Goal: Information Seeking & Learning: Understand process/instructions

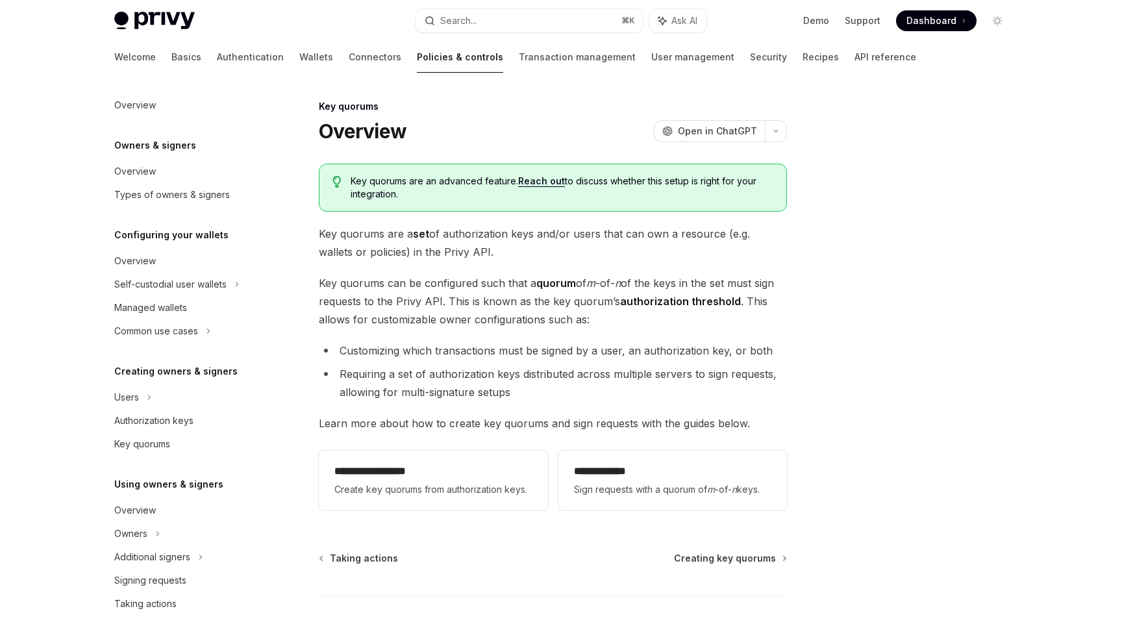
scroll to position [292, 0]
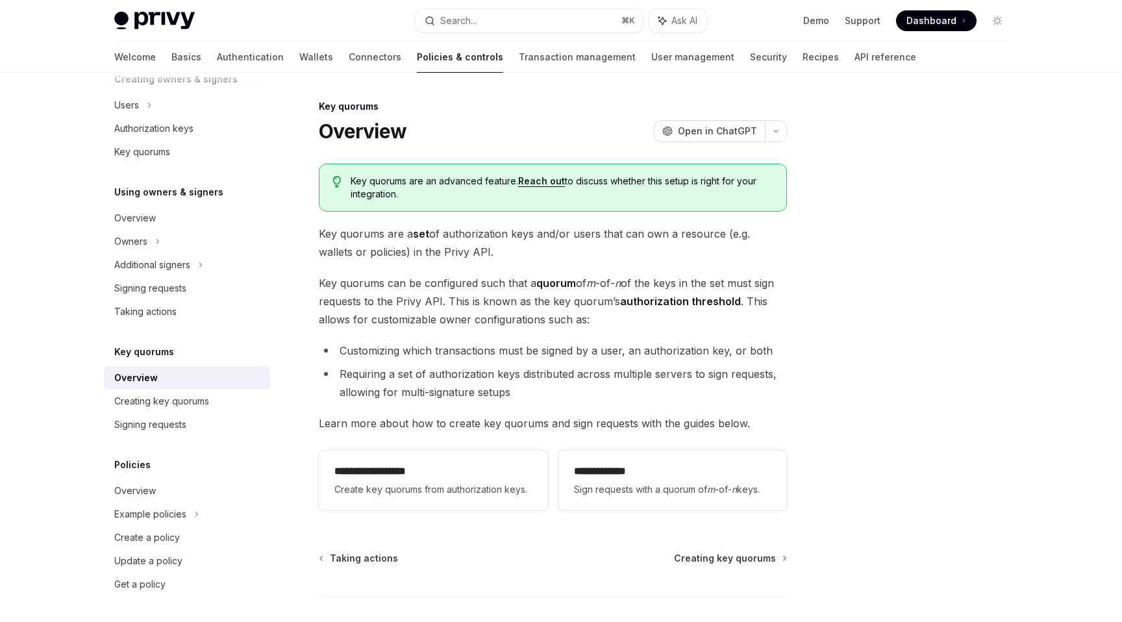
click at [460, 310] on span "Key quorums can be configured such that a quorum of m -of- n of the keys in the…" at bounding box center [553, 301] width 468 height 55
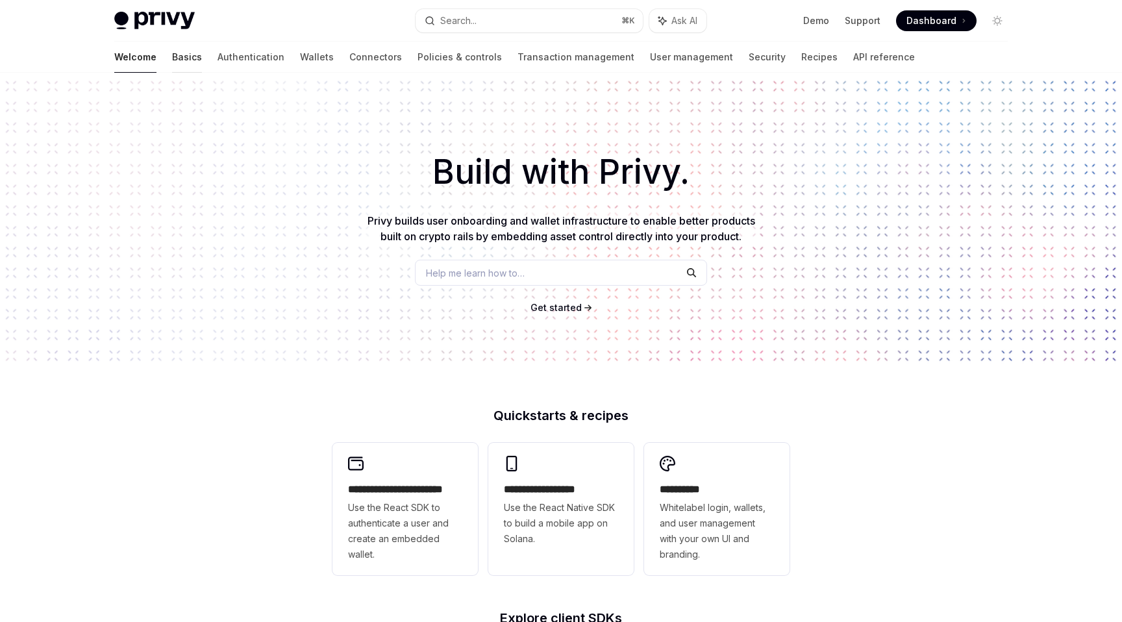
click at [172, 48] on link "Basics" at bounding box center [187, 57] width 30 height 31
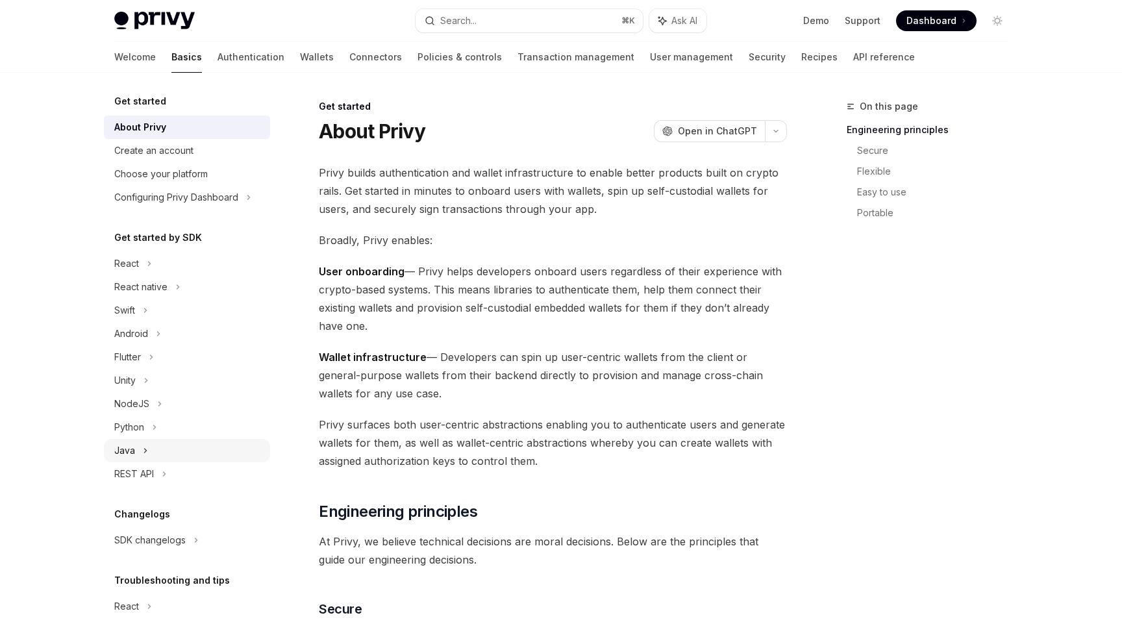
click at [148, 452] on div "Java" at bounding box center [187, 450] width 166 height 23
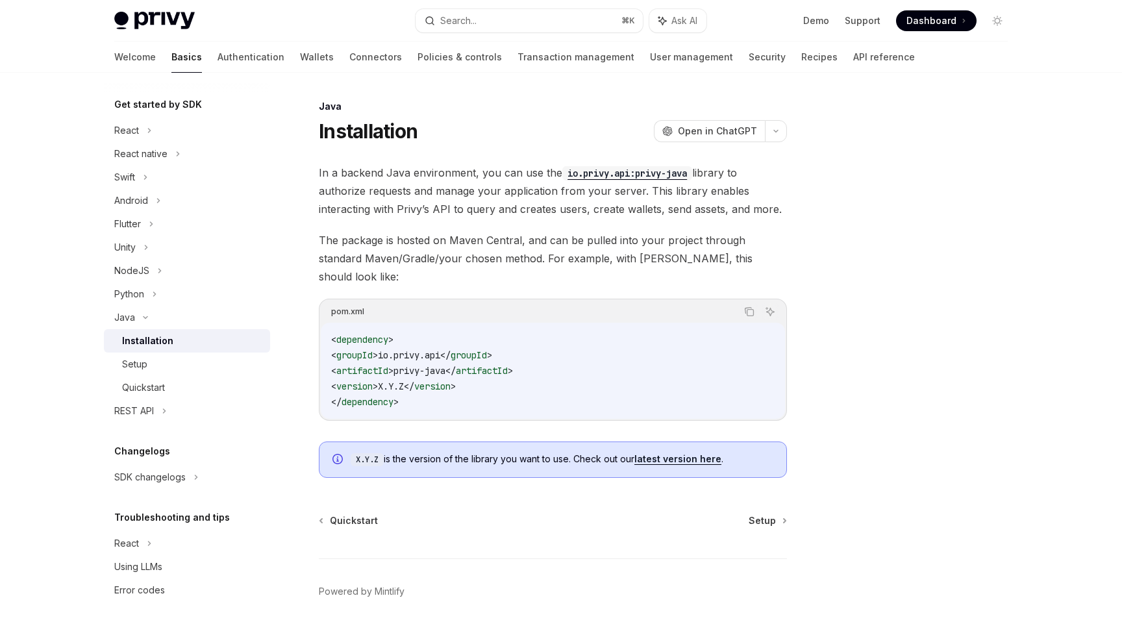
scroll to position [139, 0]
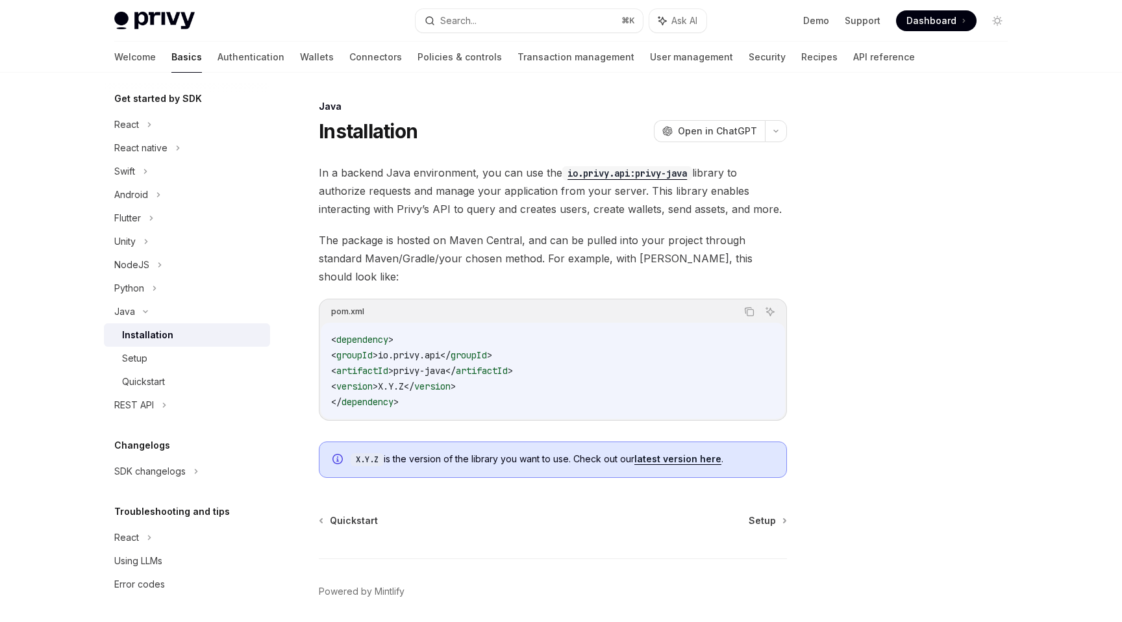
click at [386, 244] on span "The package is hosted on Maven Central, and can be pulled into your project thr…" at bounding box center [553, 258] width 468 height 55
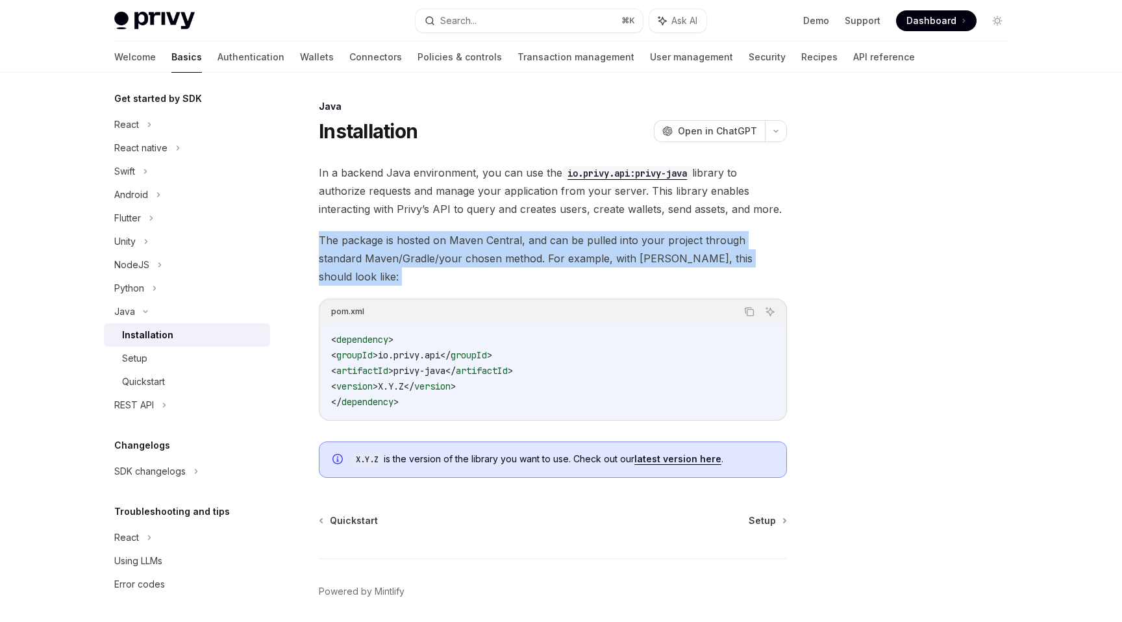
click at [386, 244] on span "The package is hosted on Maven Central, and can be pulled into your project thr…" at bounding box center [553, 258] width 468 height 55
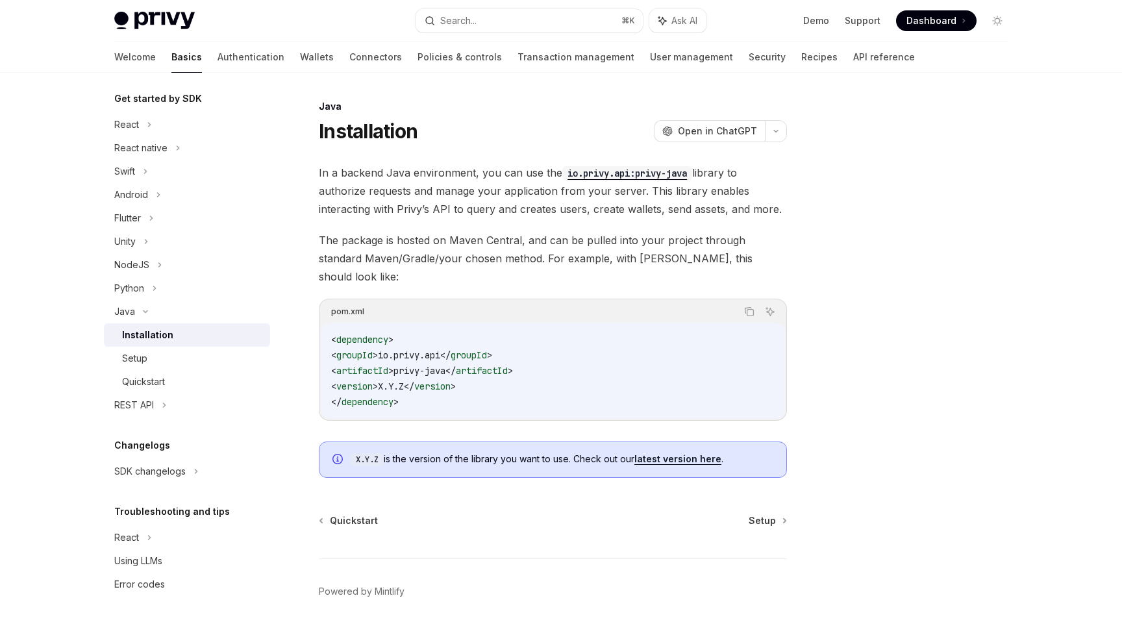
click at [404, 238] on span "The package is hosted on Maven Central, and can be pulled into your project thr…" at bounding box center [553, 258] width 468 height 55
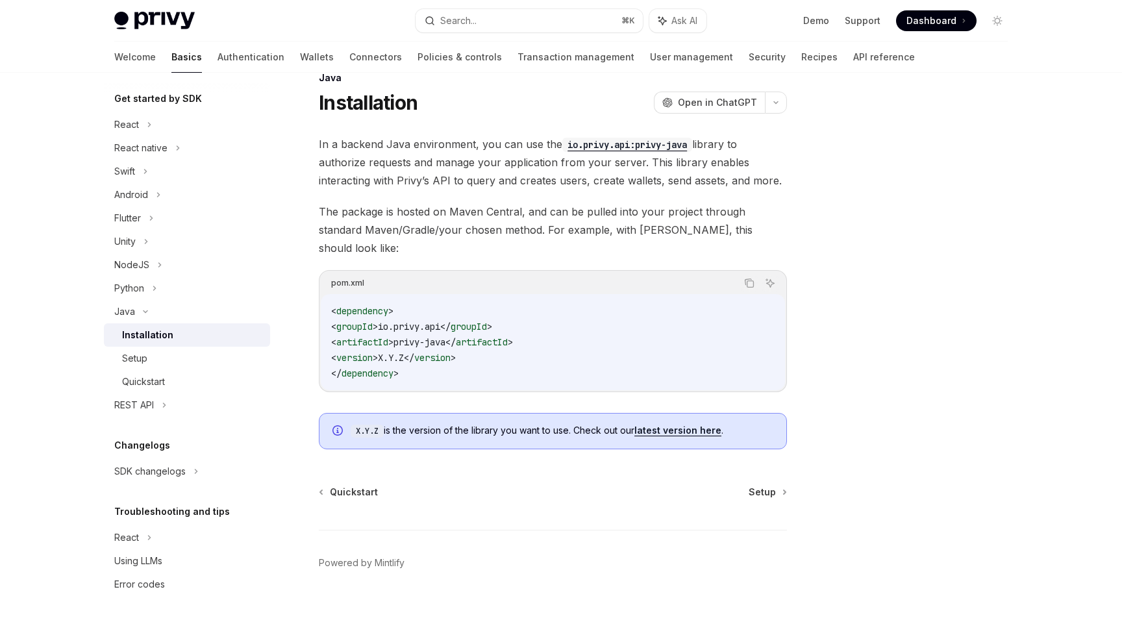
scroll to position [31, 0]
click at [654, 423] on link "latest version here" at bounding box center [677, 429] width 87 height 12
click at [134, 356] on div "Setup" at bounding box center [134, 358] width 25 height 16
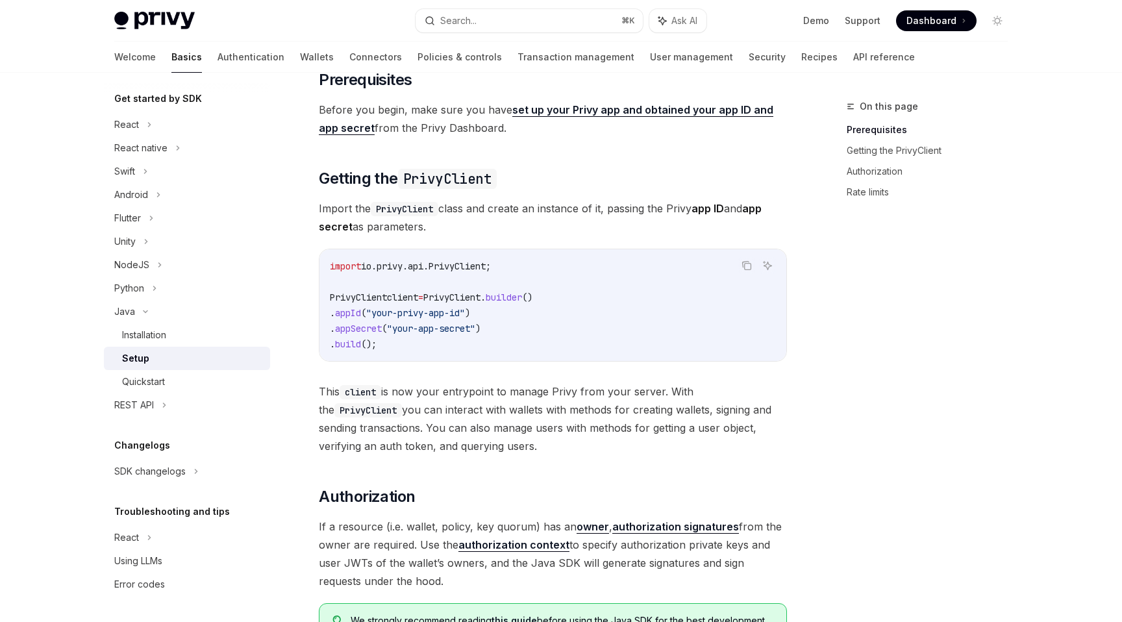
scroll to position [104, 0]
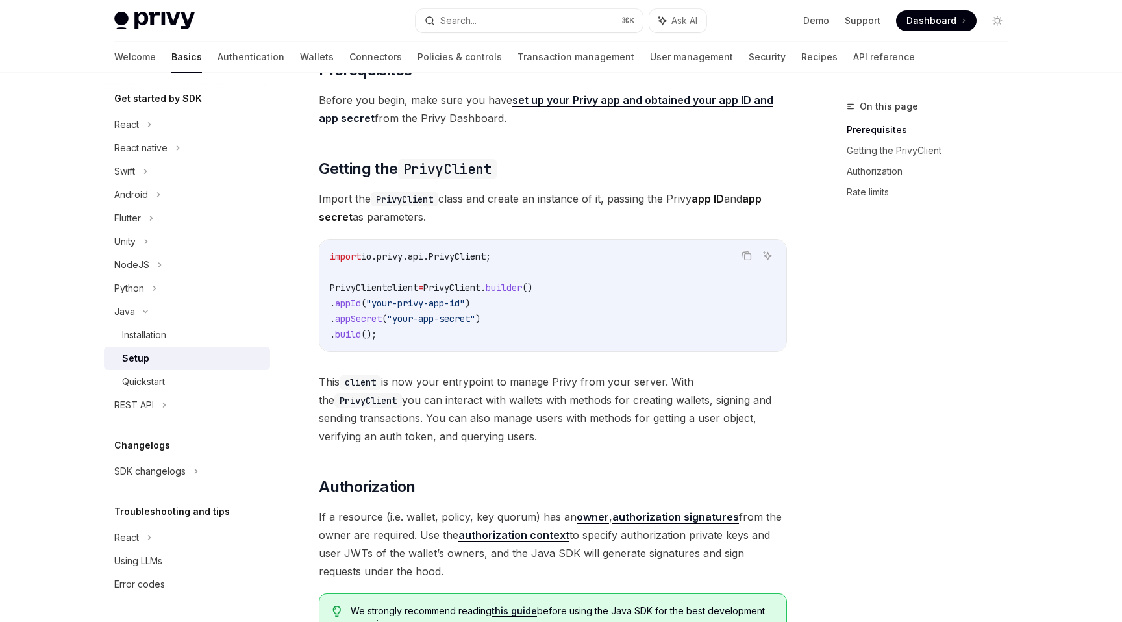
click at [424, 385] on span "This client is now your entrypoint to manage Privy from your server. With the P…" at bounding box center [553, 409] width 468 height 73
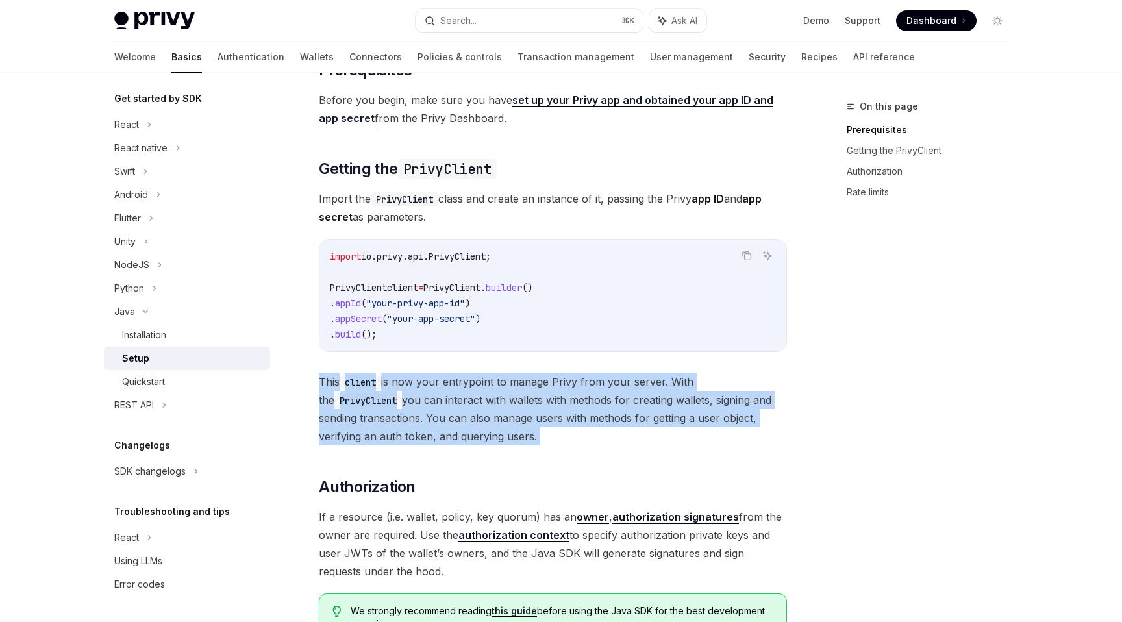
click at [424, 385] on span "This client is now your entrypoint to manage Privy from your server. With the P…" at bounding box center [553, 409] width 468 height 73
click at [443, 406] on span "This client is now your entrypoint to manage Privy from your server. With the P…" at bounding box center [553, 409] width 468 height 73
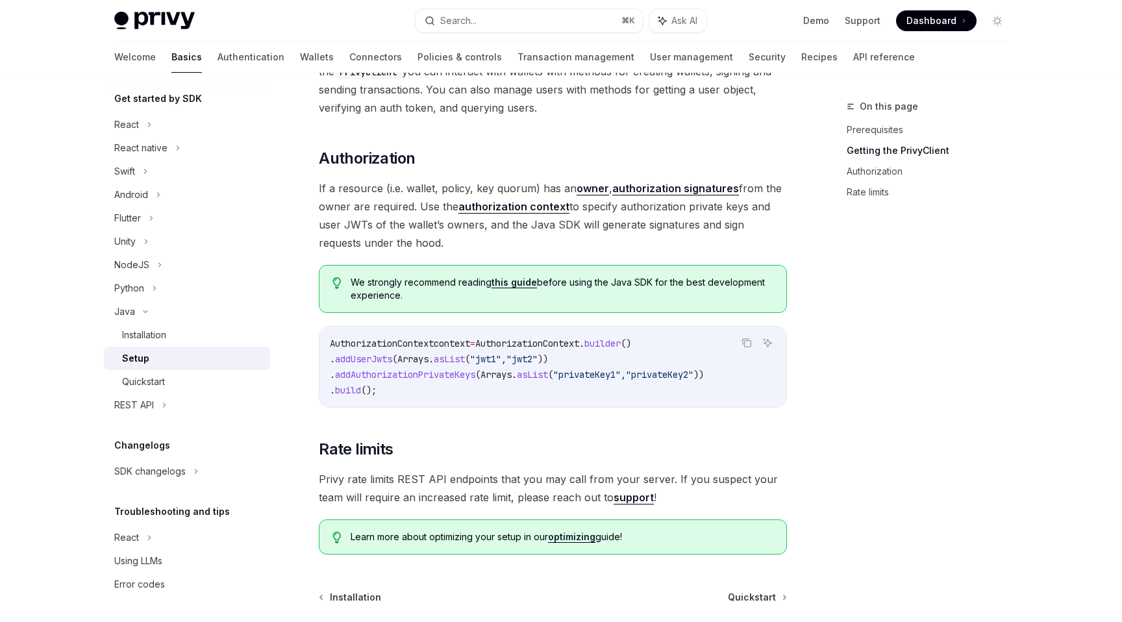
scroll to position [447, 0]
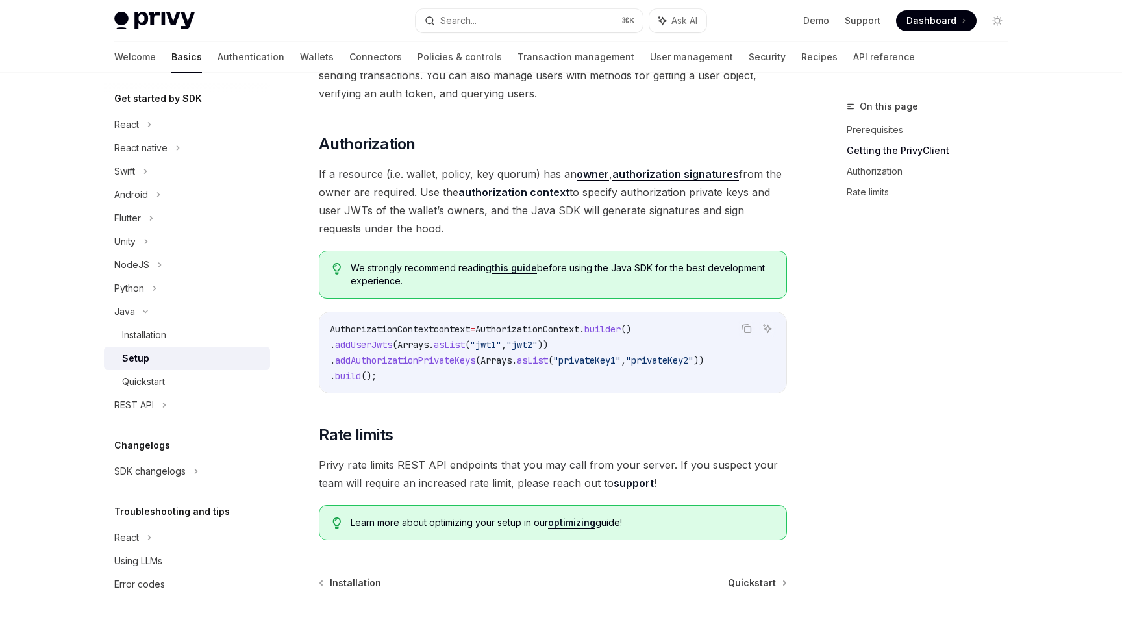
click at [402, 272] on span "We strongly recommend reading this guide before using the Java SDK for the best…" at bounding box center [561, 275] width 423 height 26
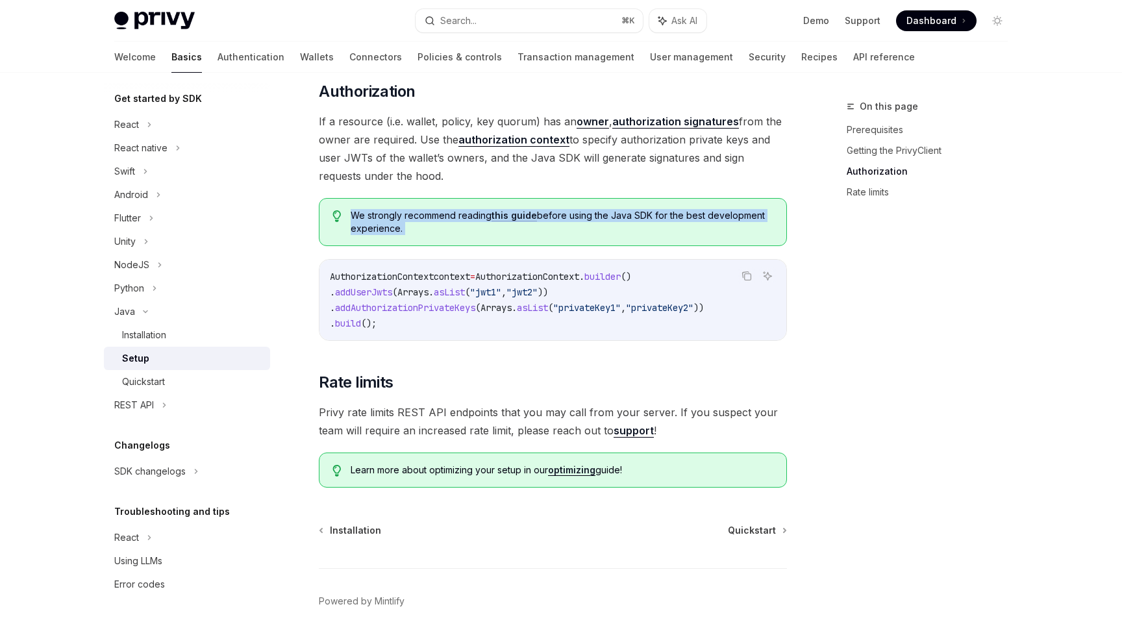
scroll to position [558, 0]
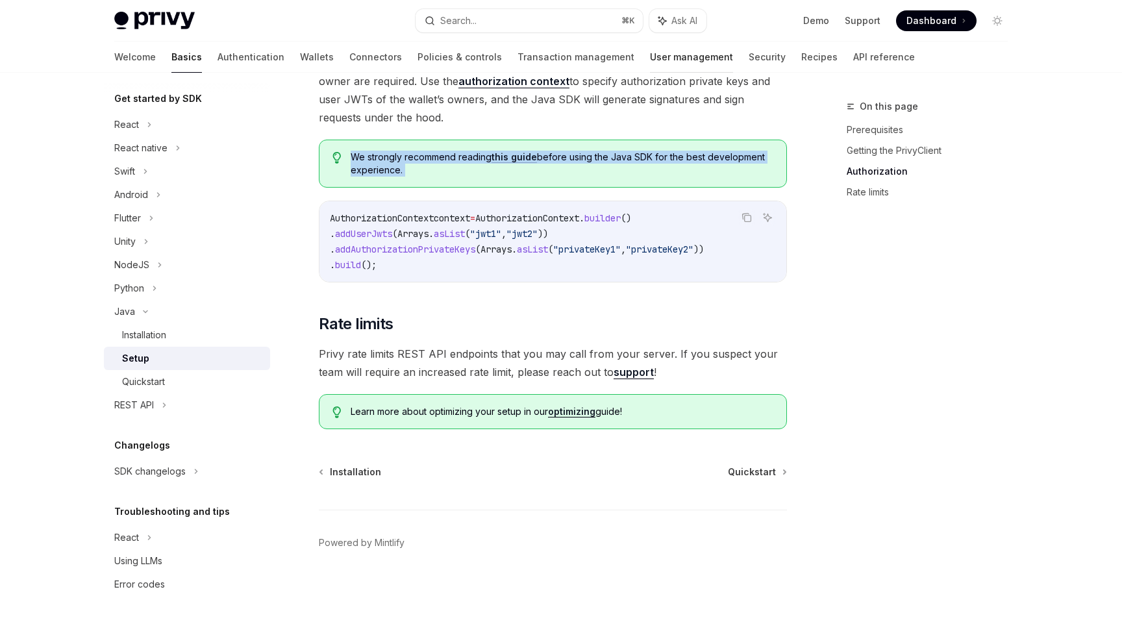
click at [650, 64] on link "User management" at bounding box center [691, 57] width 83 height 31
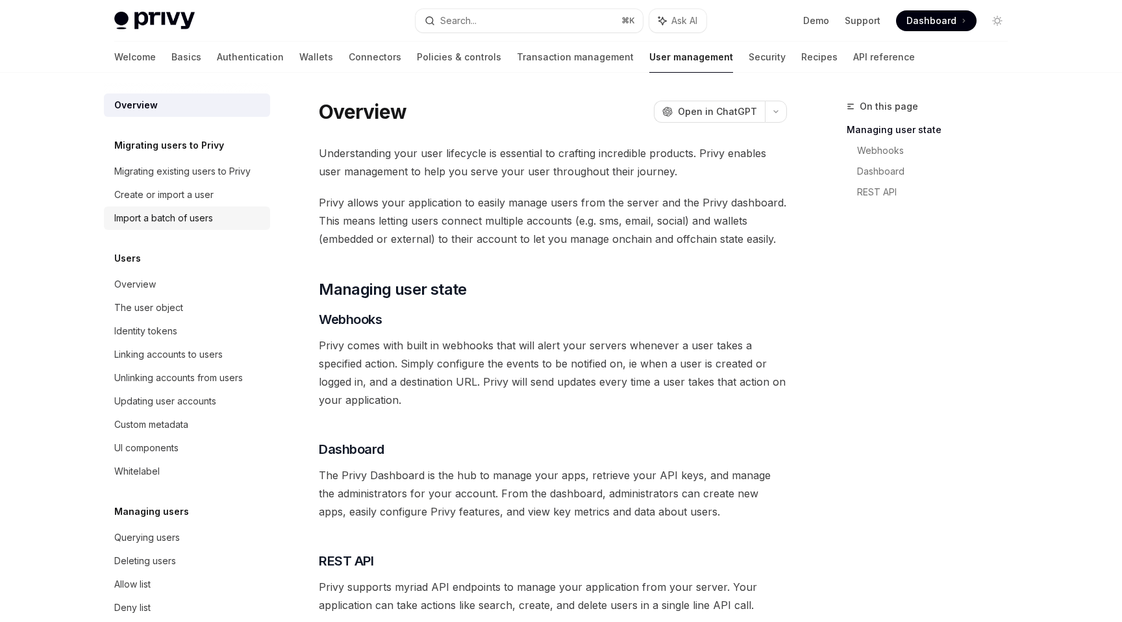
click at [149, 213] on div "Import a batch of users" at bounding box center [163, 218] width 99 height 16
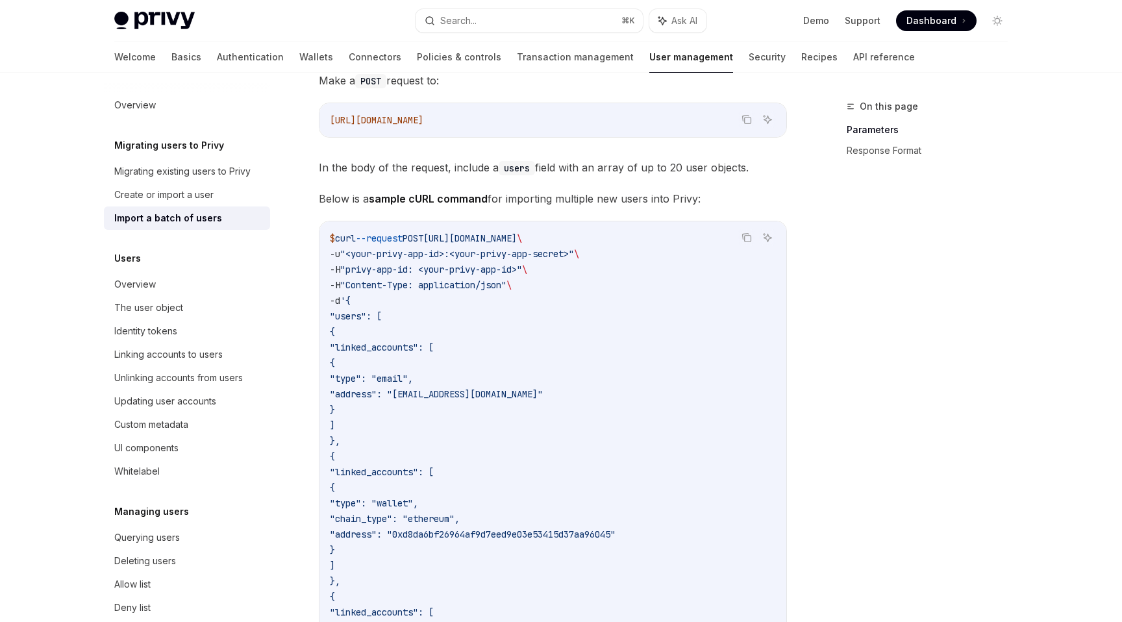
scroll to position [284, 0]
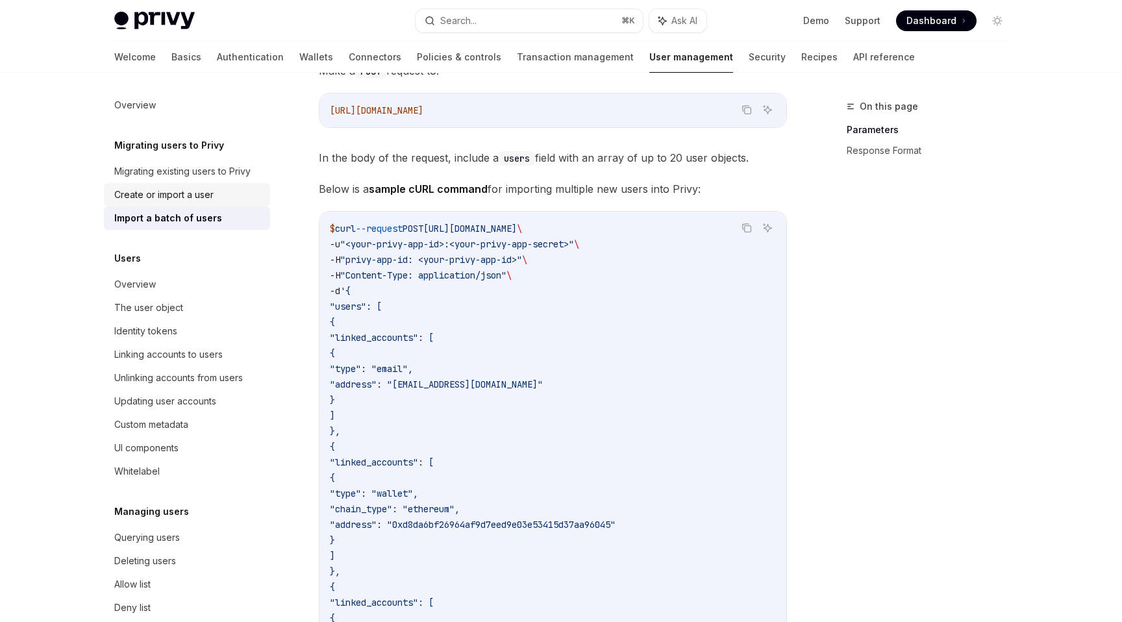
click at [168, 202] on link "Create or import a user" at bounding box center [187, 194] width 166 height 23
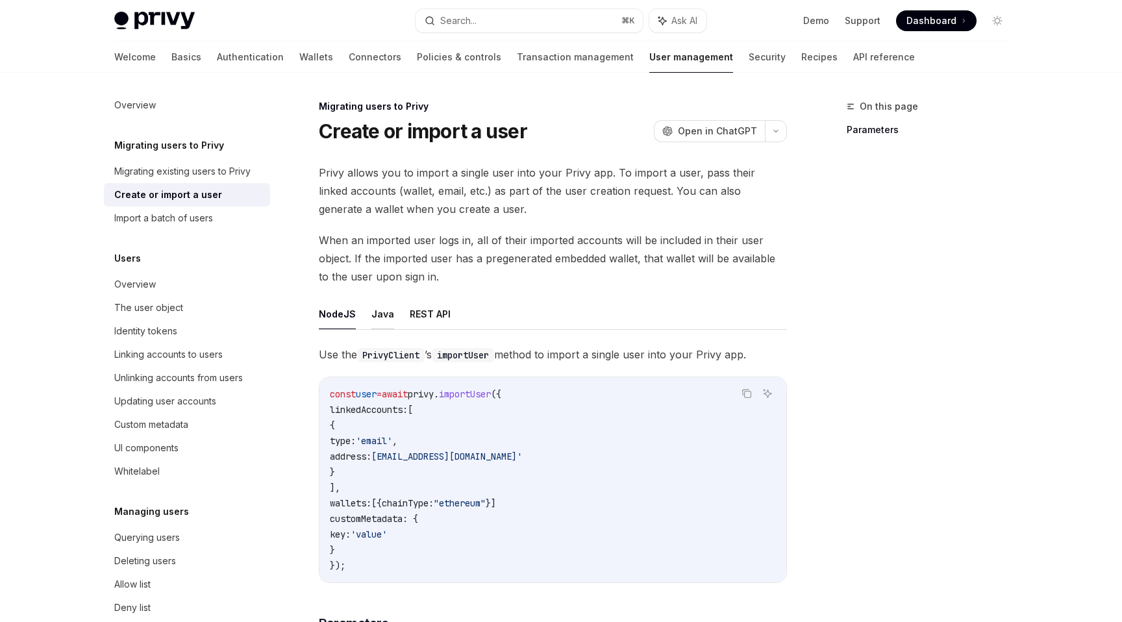
click at [377, 315] on button "Java" at bounding box center [382, 314] width 23 height 31
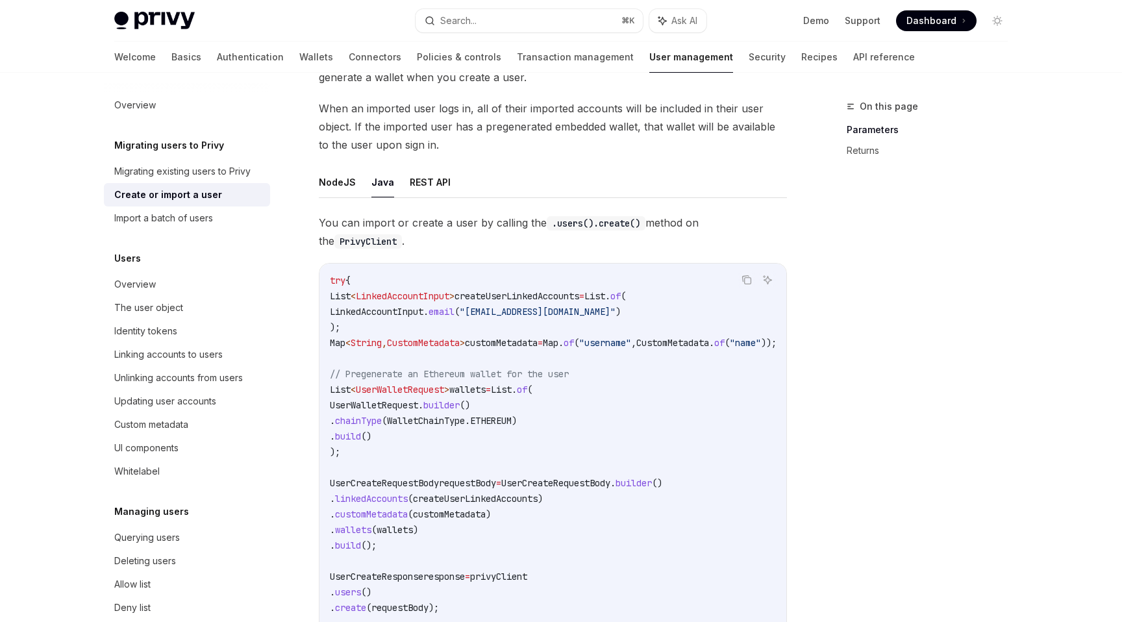
scroll to position [25, 0]
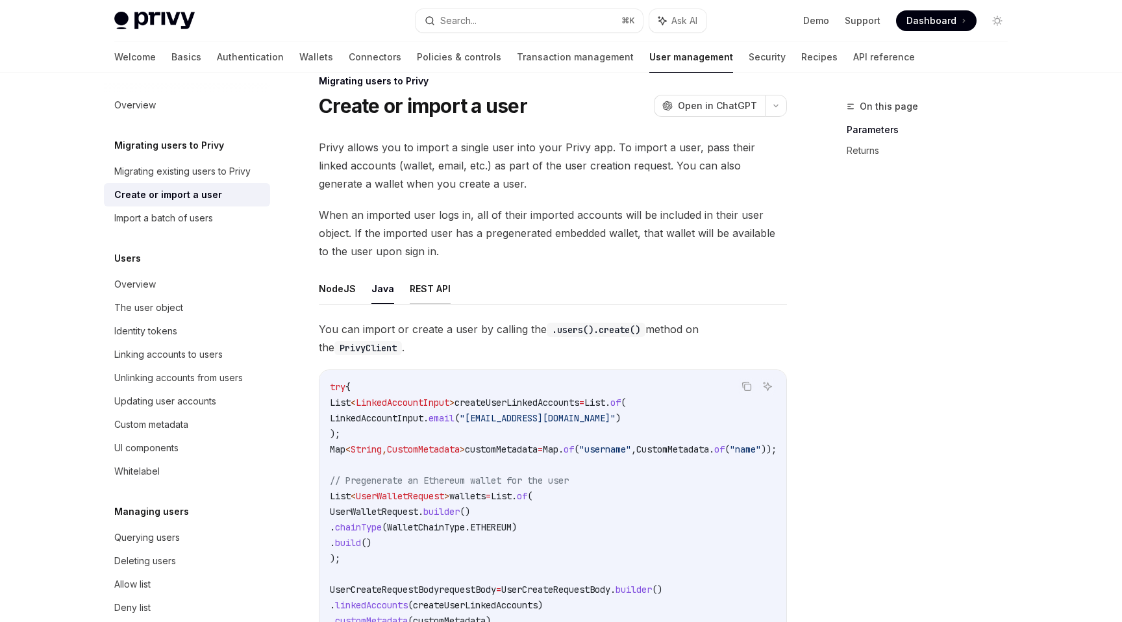
click at [428, 282] on button "REST API" at bounding box center [430, 288] width 41 height 31
type textarea "*"
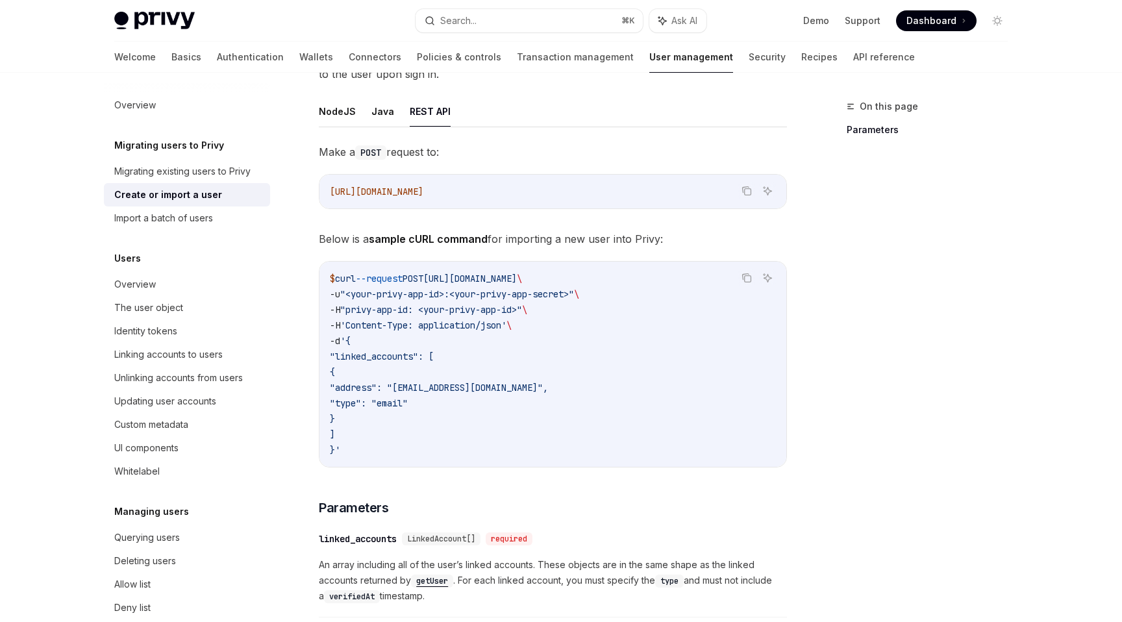
scroll to position [237, 0]
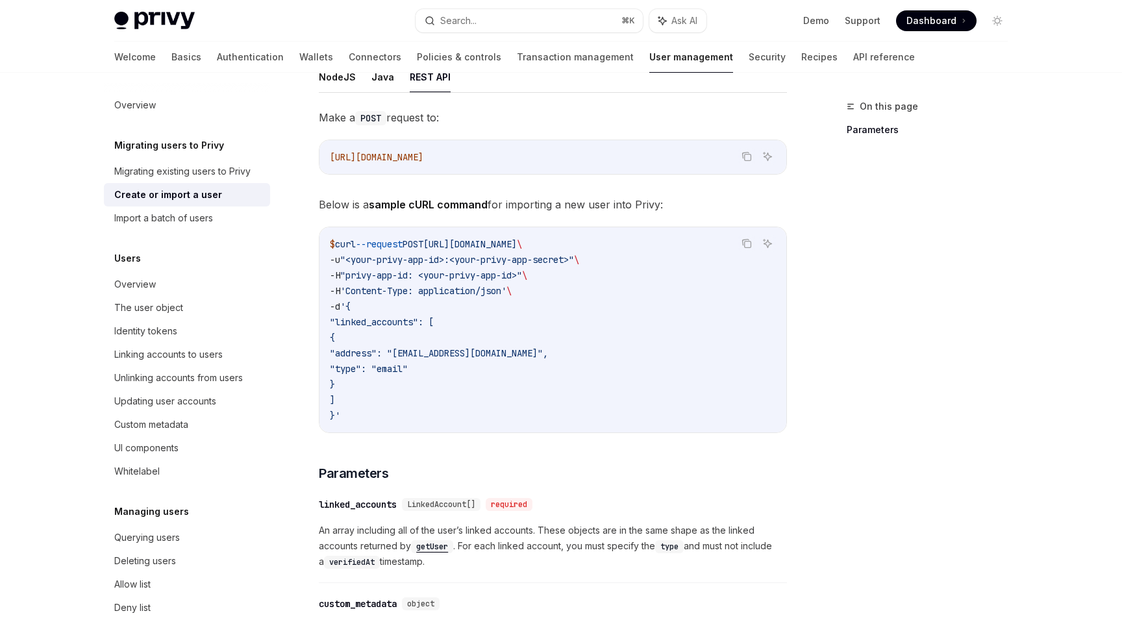
click at [837, 416] on div "On this page Parameters" at bounding box center [918, 360] width 197 height 523
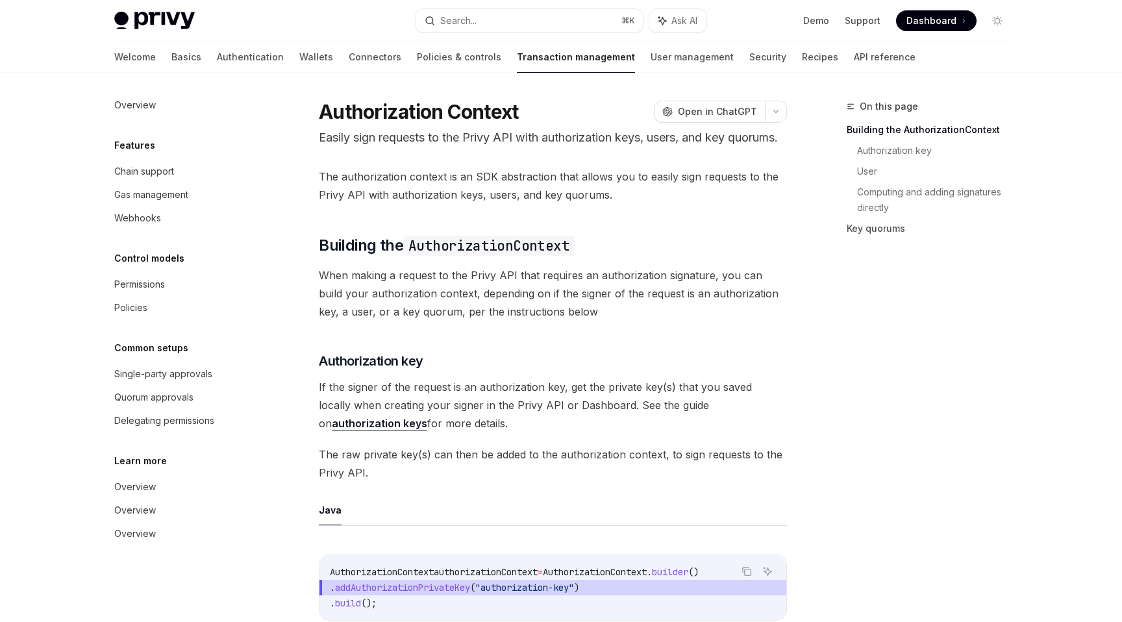
click at [401, 140] on p "Easily sign requests to the Privy API with authorization keys, users, and key q…" at bounding box center [553, 138] width 468 height 18
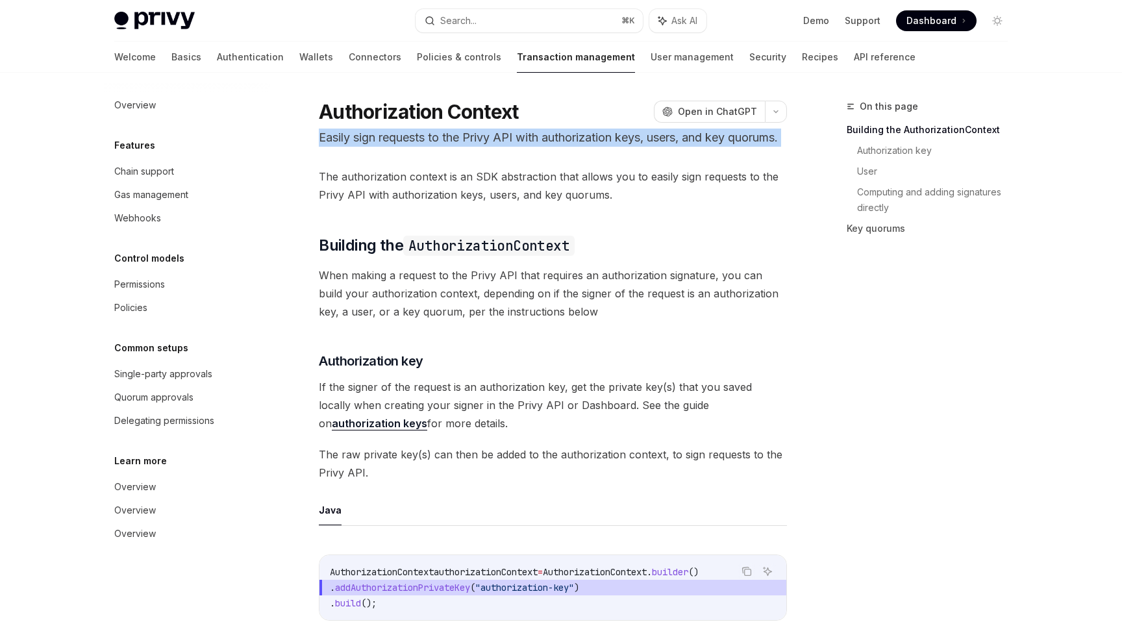
click at [401, 140] on p "Easily sign requests to the Privy API with authorization keys, users, and key q…" at bounding box center [553, 138] width 468 height 18
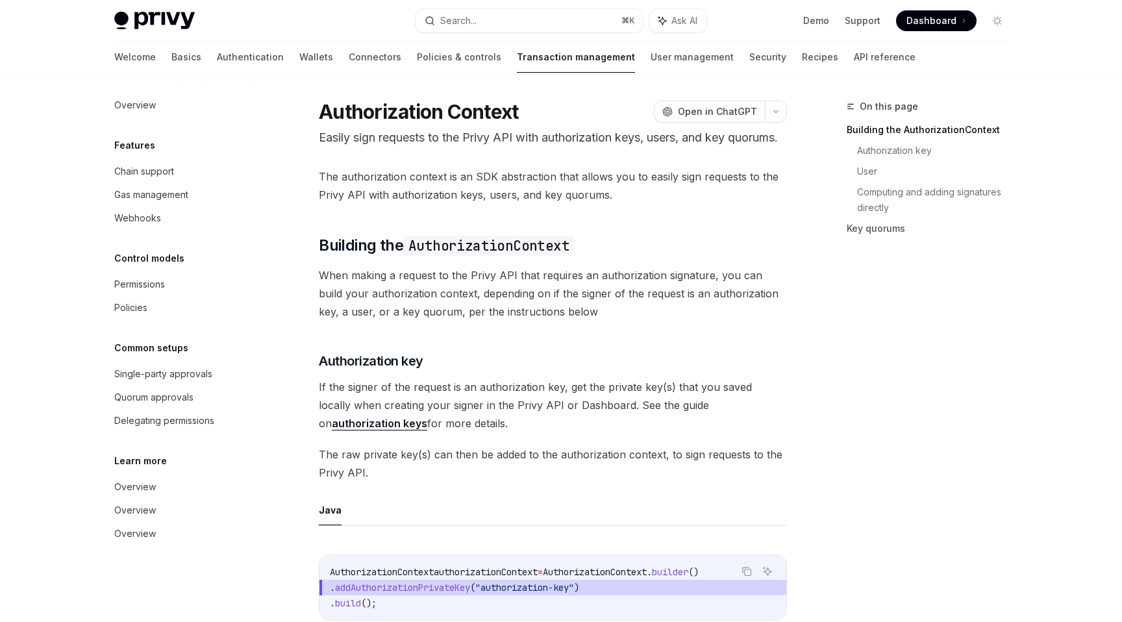
click at [394, 199] on span "The authorization context is an SDK abstraction that allows you to easily sign …" at bounding box center [553, 185] width 468 height 36
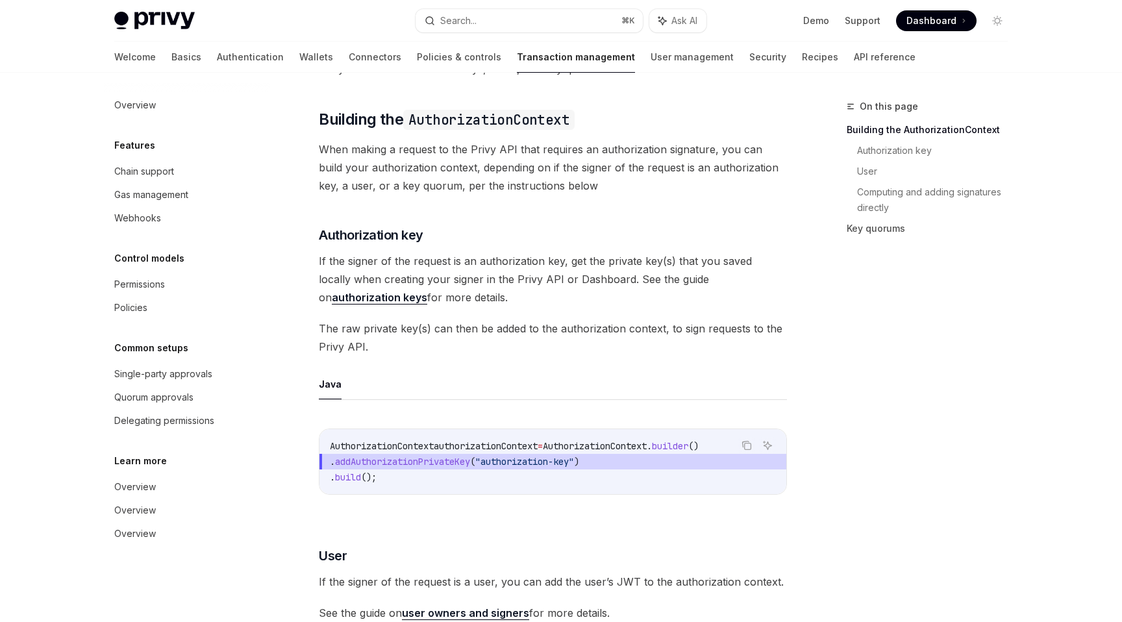
scroll to position [128, 0]
click at [400, 182] on span "When making a request to the Privy API that requires an authorization signature…" at bounding box center [553, 165] width 468 height 55
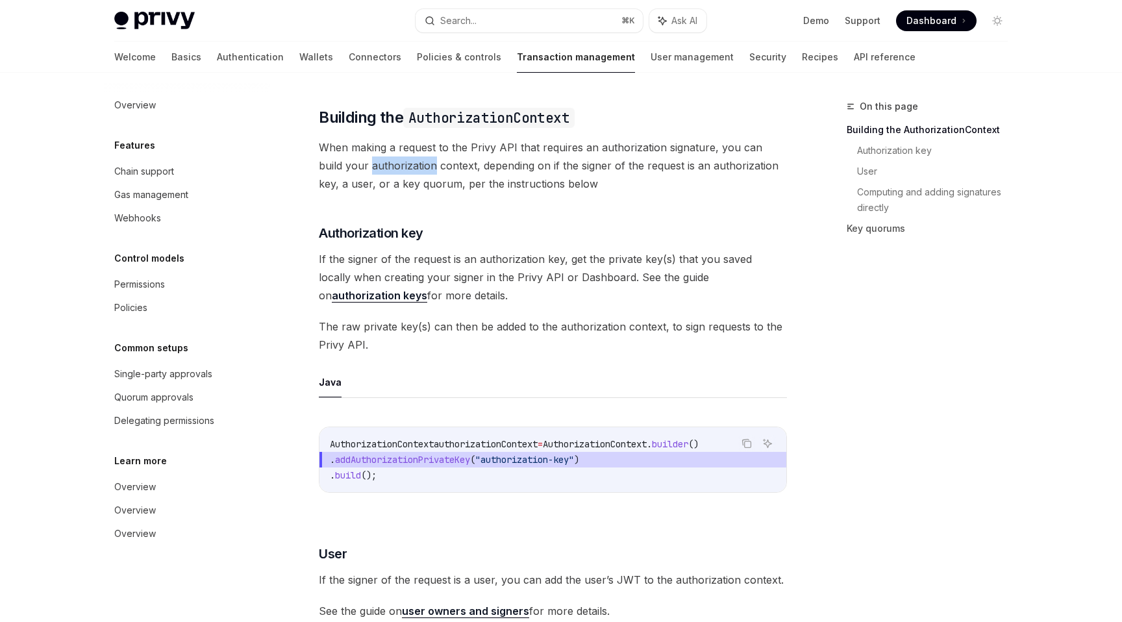
click at [400, 182] on span "When making a request to the Privy API that requires an authorization signature…" at bounding box center [553, 165] width 468 height 55
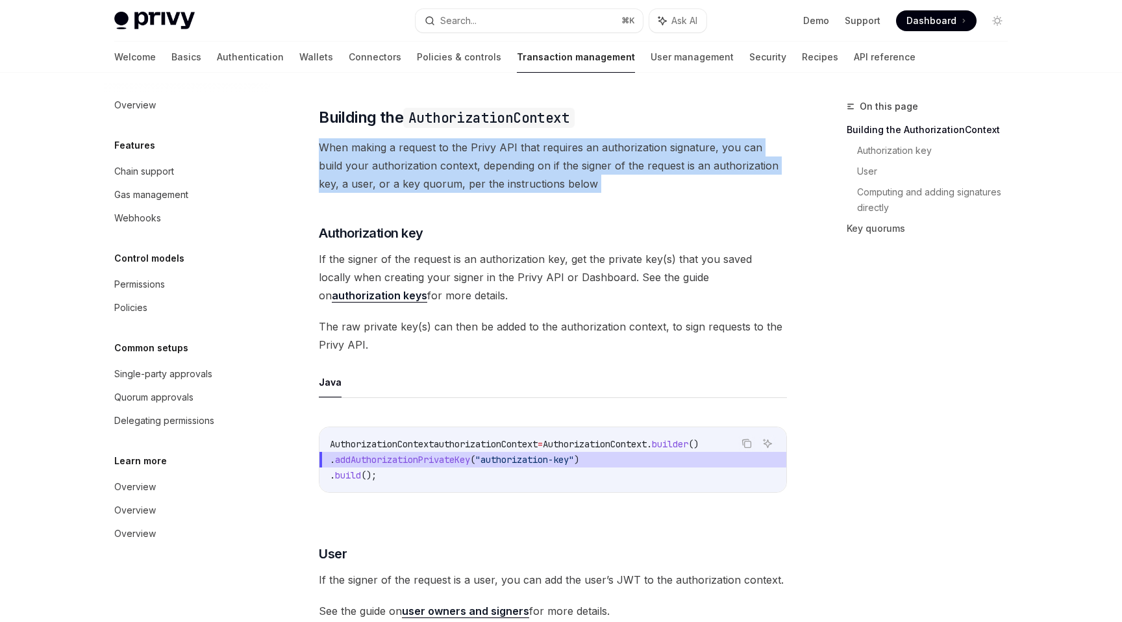
click at [400, 182] on span "When making a request to the Privy API that requires an authorization signature…" at bounding box center [553, 165] width 468 height 55
click at [417, 173] on span "When making a request to the Privy API that requires an authorization signature…" at bounding box center [553, 165] width 468 height 55
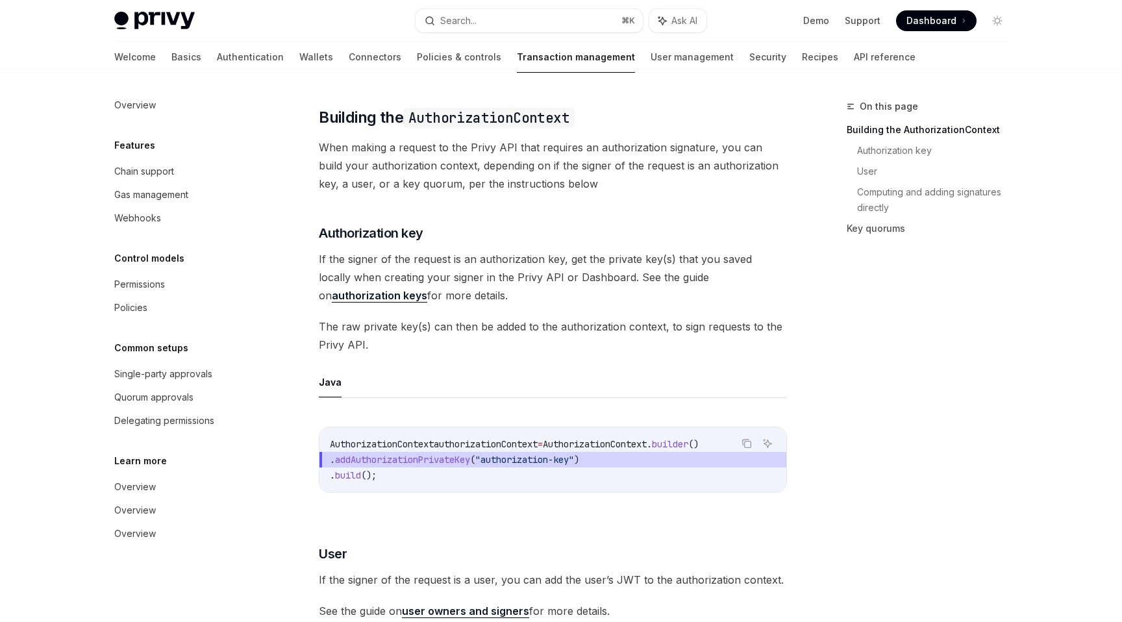
click at [420, 292] on span "If the signer of the request is an authorization key, get the private key(s) th…" at bounding box center [553, 277] width 468 height 55
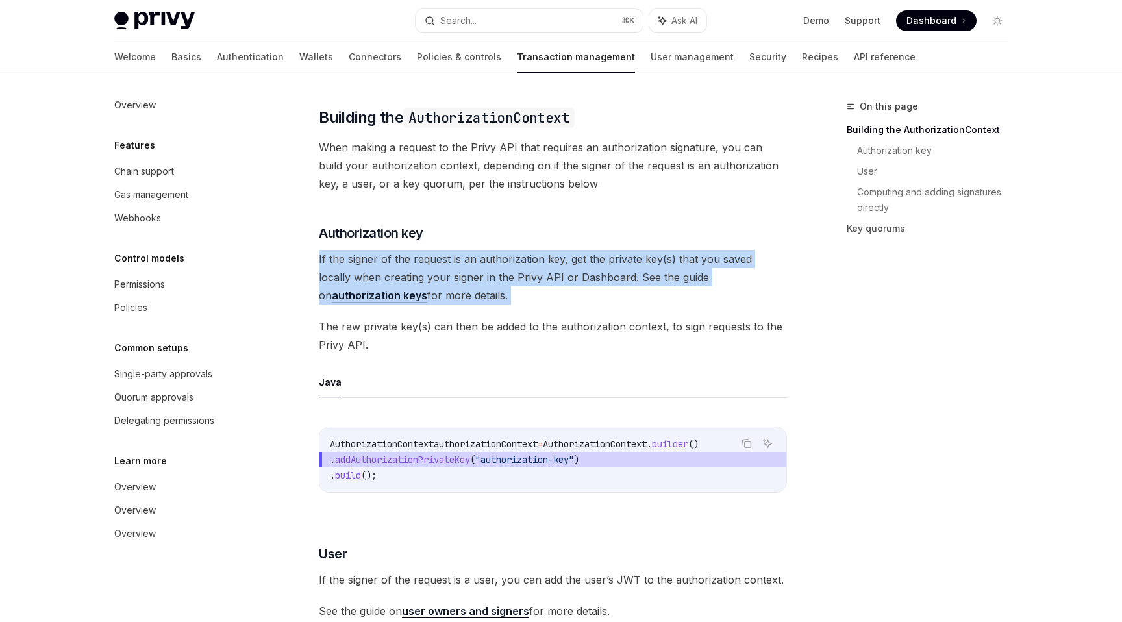
click at [420, 292] on span "If the signer of the request is an authorization key, get the private key(s) th…" at bounding box center [553, 277] width 468 height 55
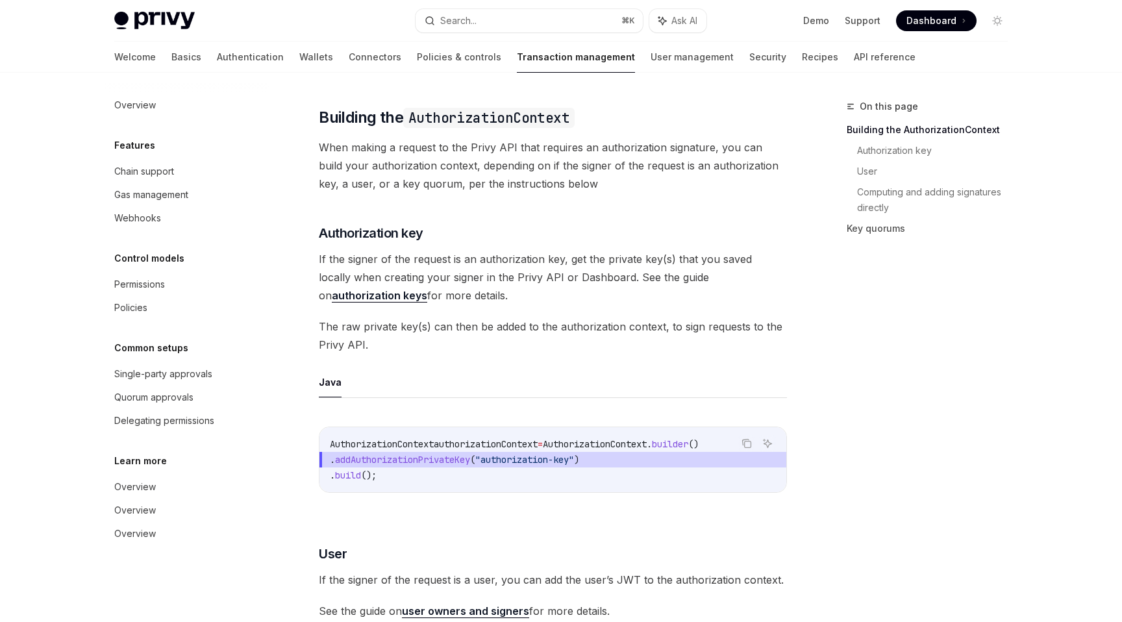
click at [441, 291] on span "If the signer of the request is an authorization key, get the private key(s) th…" at bounding box center [553, 277] width 468 height 55
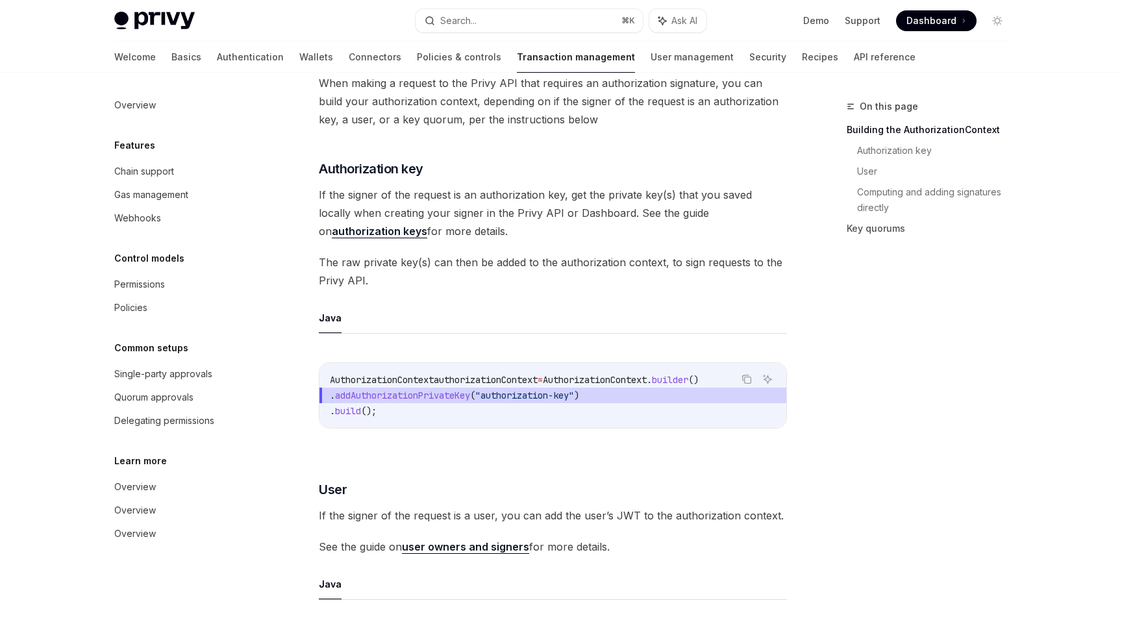
scroll to position [238, 0]
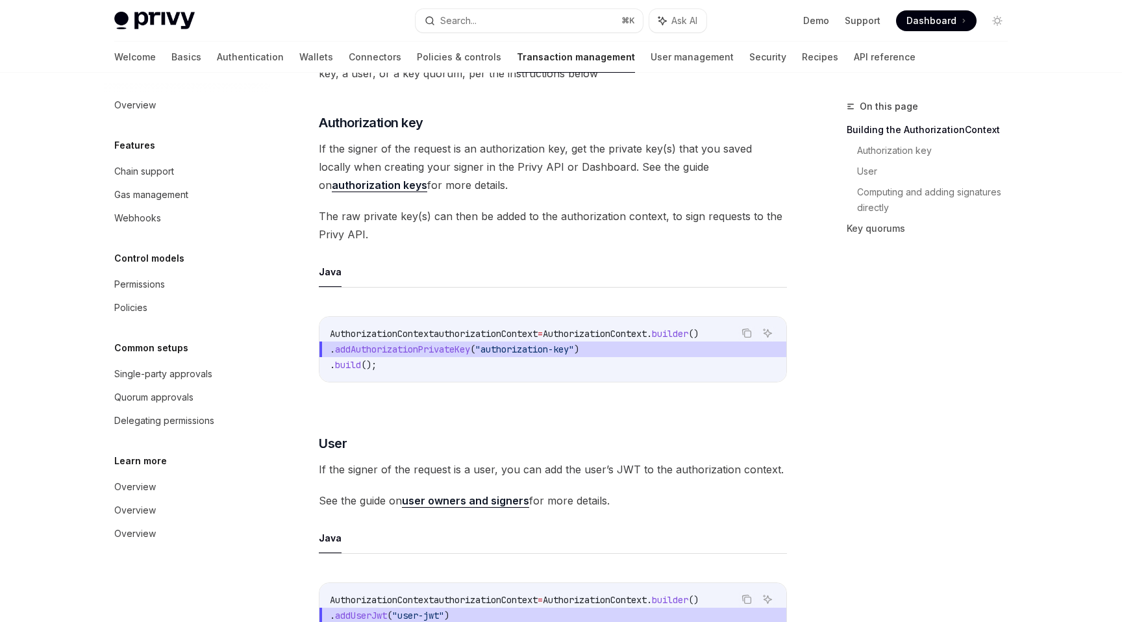
click at [403, 171] on span "If the signer of the request is an authorization key, get the private key(s) th…" at bounding box center [553, 167] width 468 height 55
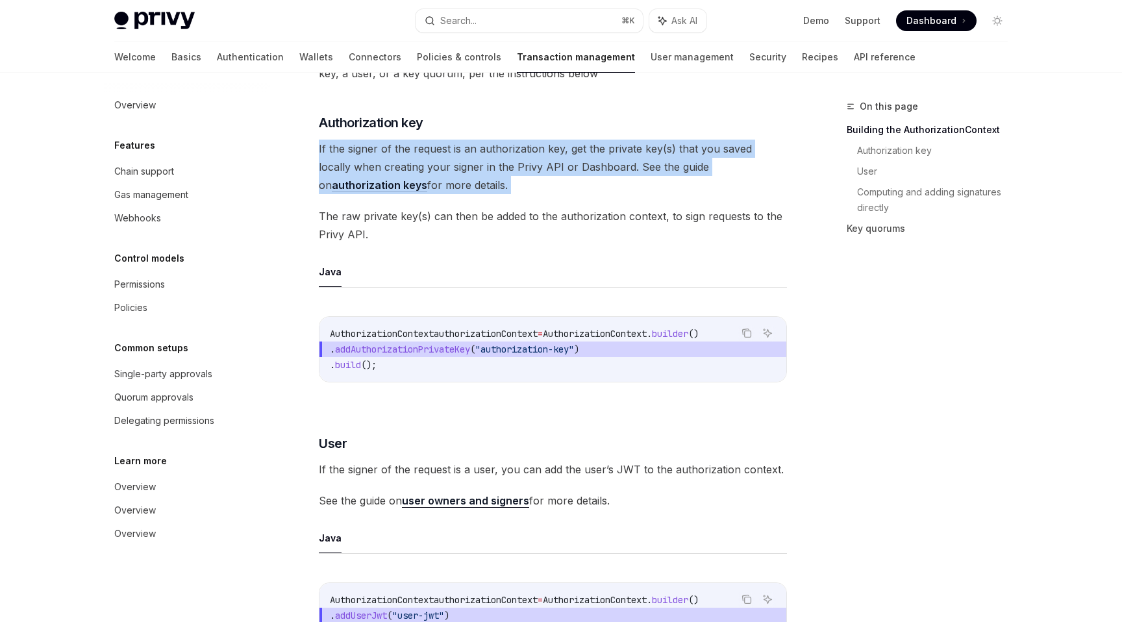
click at [403, 171] on span "If the signer of the request is an authorization key, get the private key(s) th…" at bounding box center [553, 167] width 468 height 55
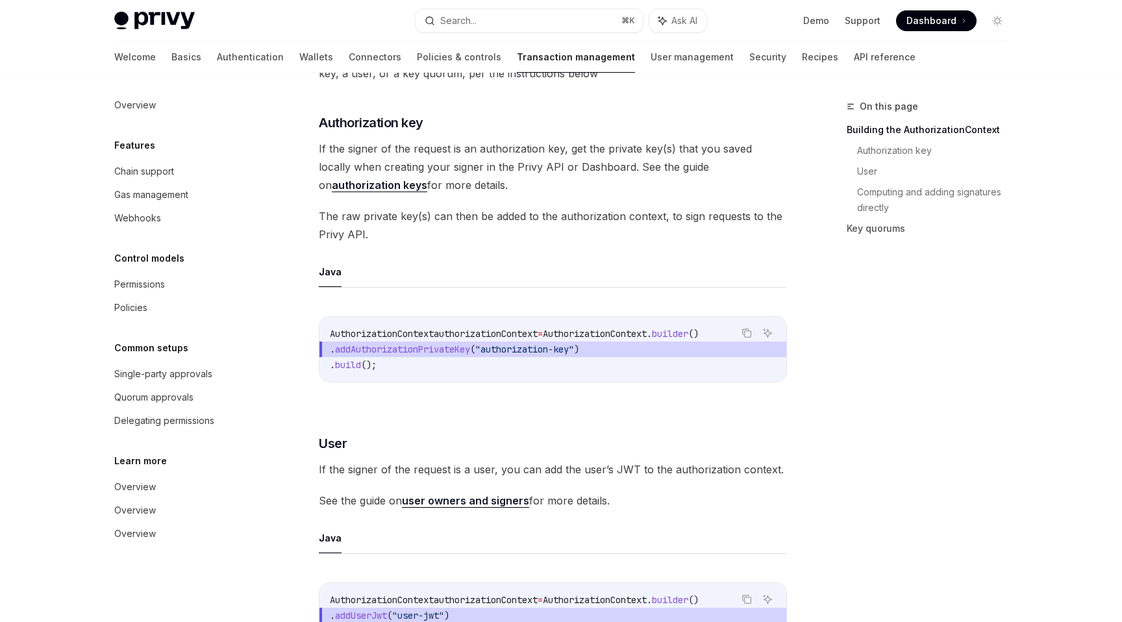
click at [388, 181] on span "If the signer of the request is an authorization key, get the private key(s) th…" at bounding box center [553, 167] width 468 height 55
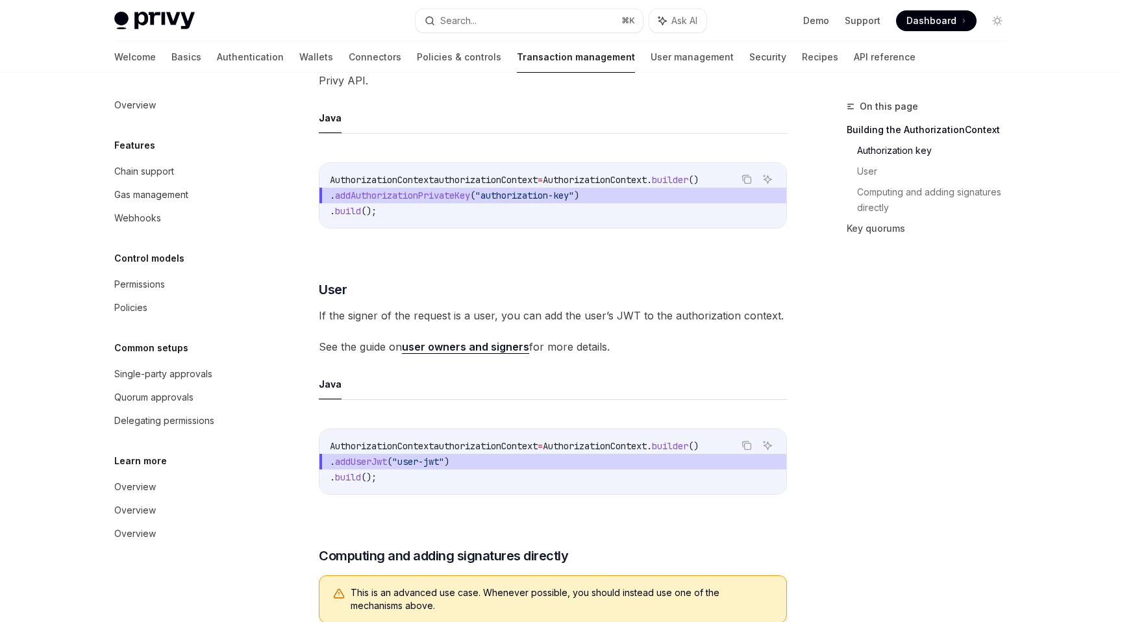
scroll to position [604, 0]
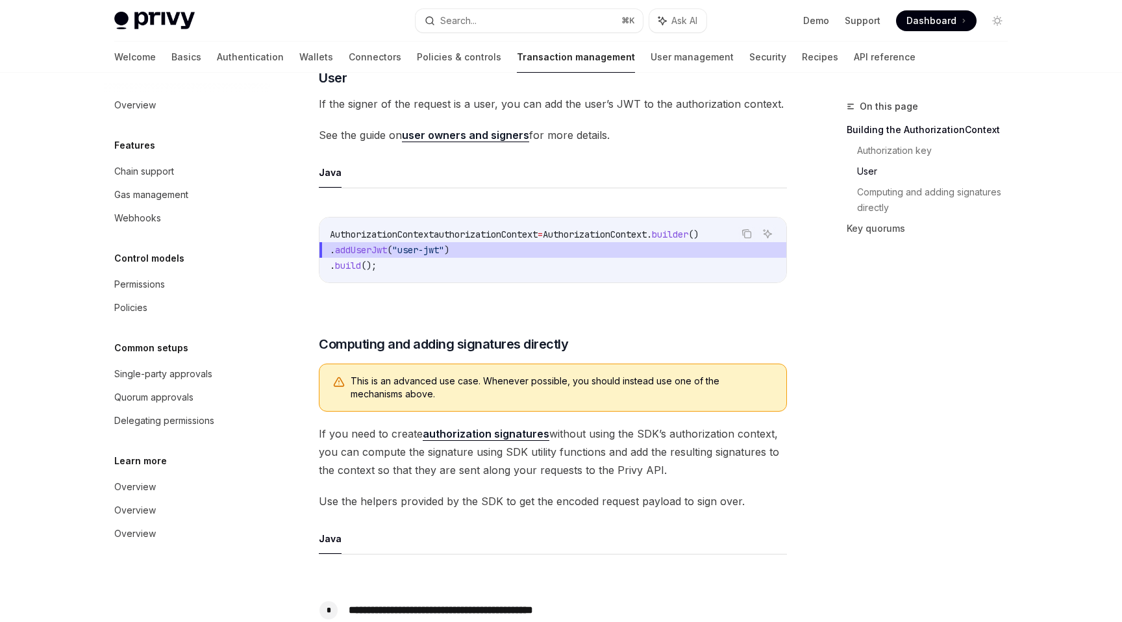
click at [370, 144] on span "See the guide on user owners and signers for more details." at bounding box center [553, 135] width 468 height 18
click at [347, 144] on span "See the guide on user owners and signers for more details." at bounding box center [553, 135] width 468 height 18
click at [378, 256] on span "addUserJwt" at bounding box center [361, 250] width 52 height 12
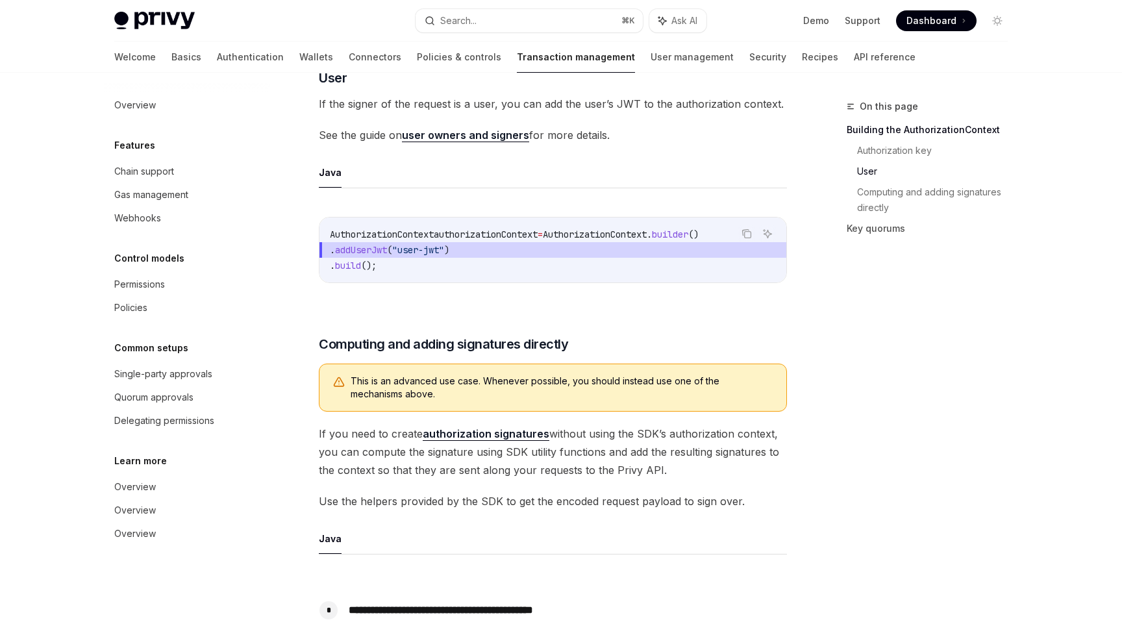
click at [397, 302] on div "Copy Ask AI AuthorizationContext authorizationContext = AuthorizationContext . …" at bounding box center [553, 254] width 468 height 100
click at [387, 256] on span "addUserJwt" at bounding box center [361, 250] width 52 height 12
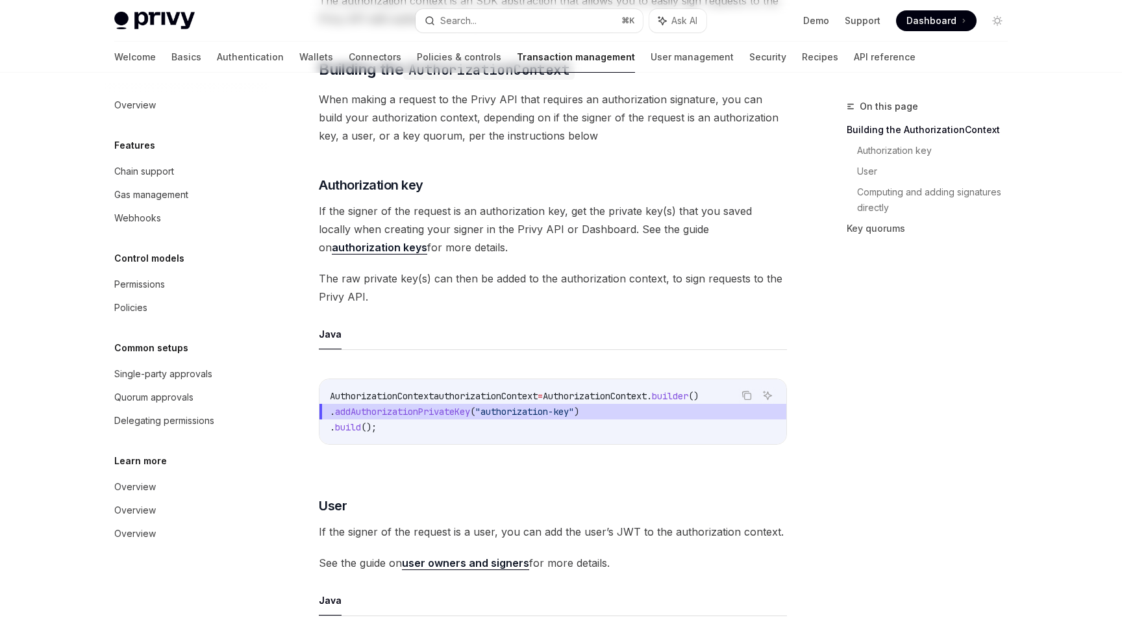
scroll to position [0, 0]
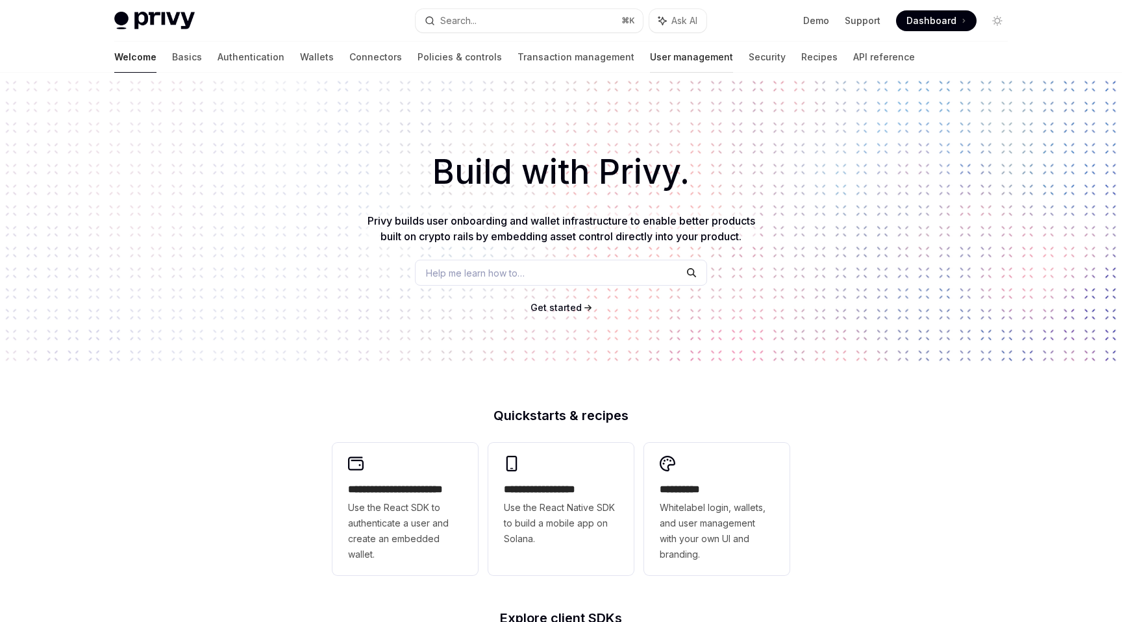
click at [650, 61] on link "User management" at bounding box center [691, 57] width 83 height 31
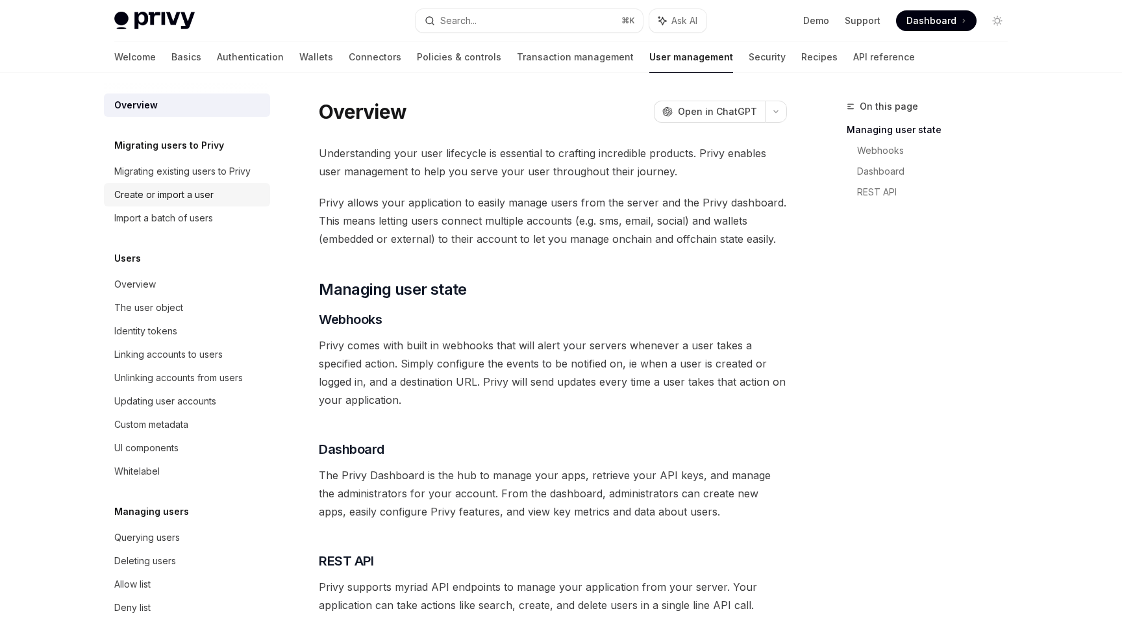
click at [180, 197] on div "Create or import a user" at bounding box center [163, 195] width 99 height 16
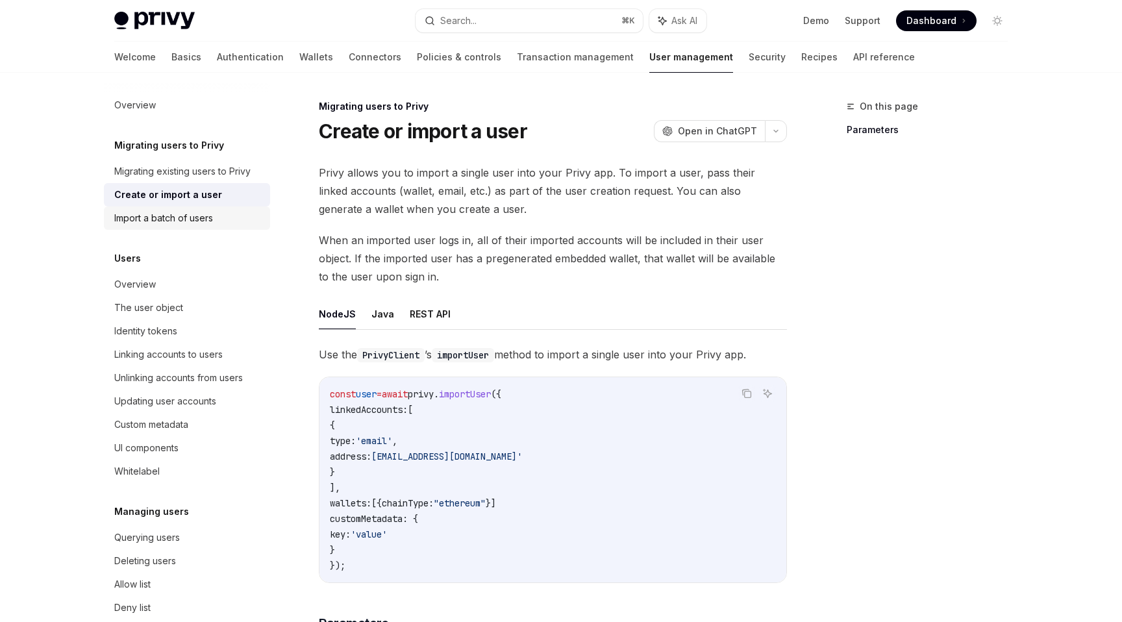
click at [178, 215] on div "Import a batch of users" at bounding box center [163, 218] width 99 height 16
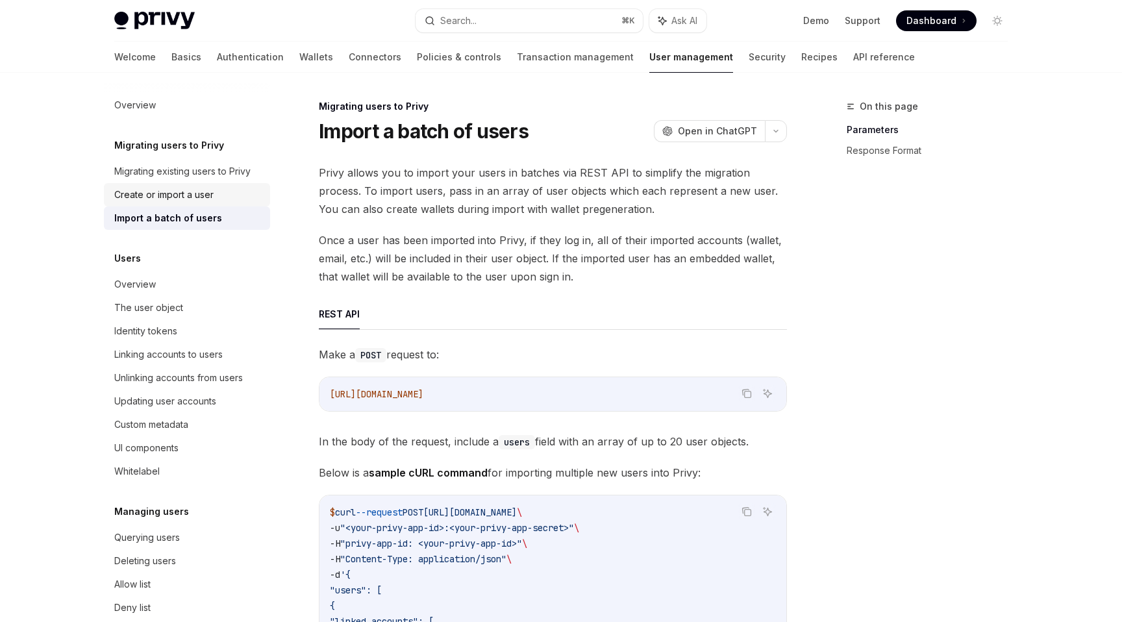
click at [184, 199] on div "Create or import a user" at bounding box center [163, 195] width 99 height 16
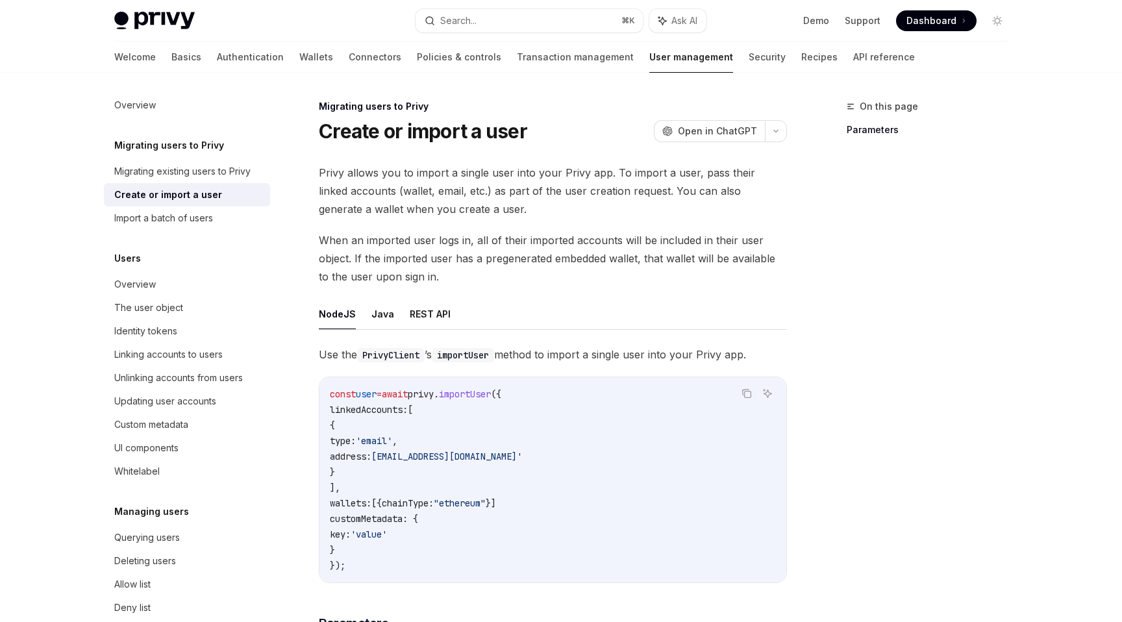
click at [151, 215] on div "Import a batch of users" at bounding box center [163, 218] width 99 height 16
type textarea "*"
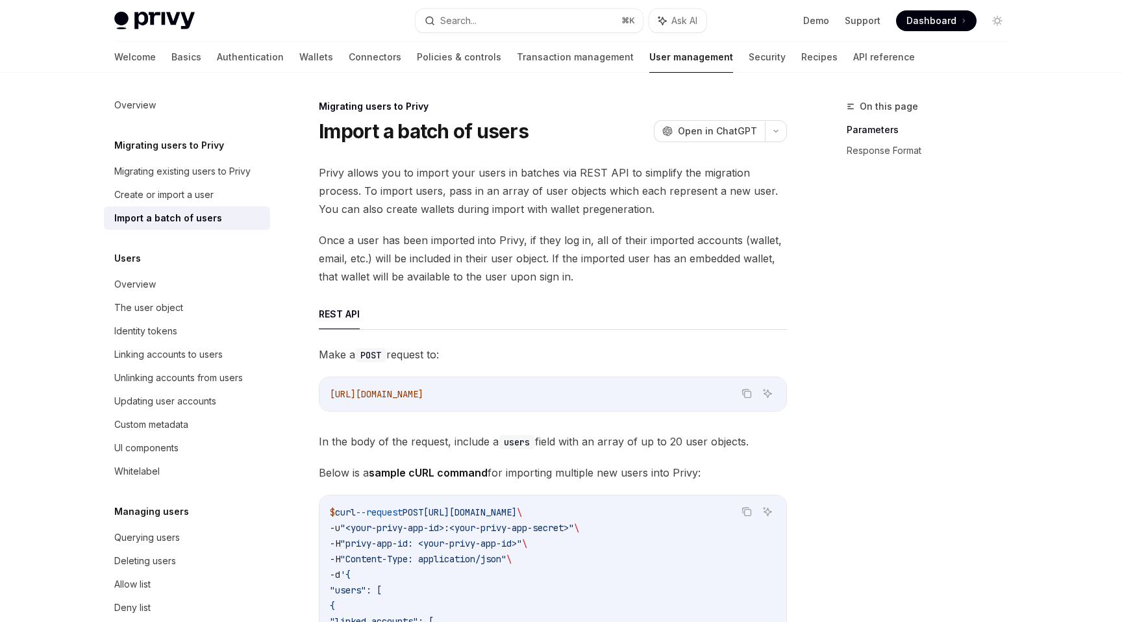
click at [183, 149] on h5 "Migrating users to Privy" at bounding box center [169, 146] width 110 height 16
copy h5 "Migrating users to Privy"
click at [583, 258] on span "Once a user has been imported into Privy, if they log in, all of their imported…" at bounding box center [553, 258] width 468 height 55
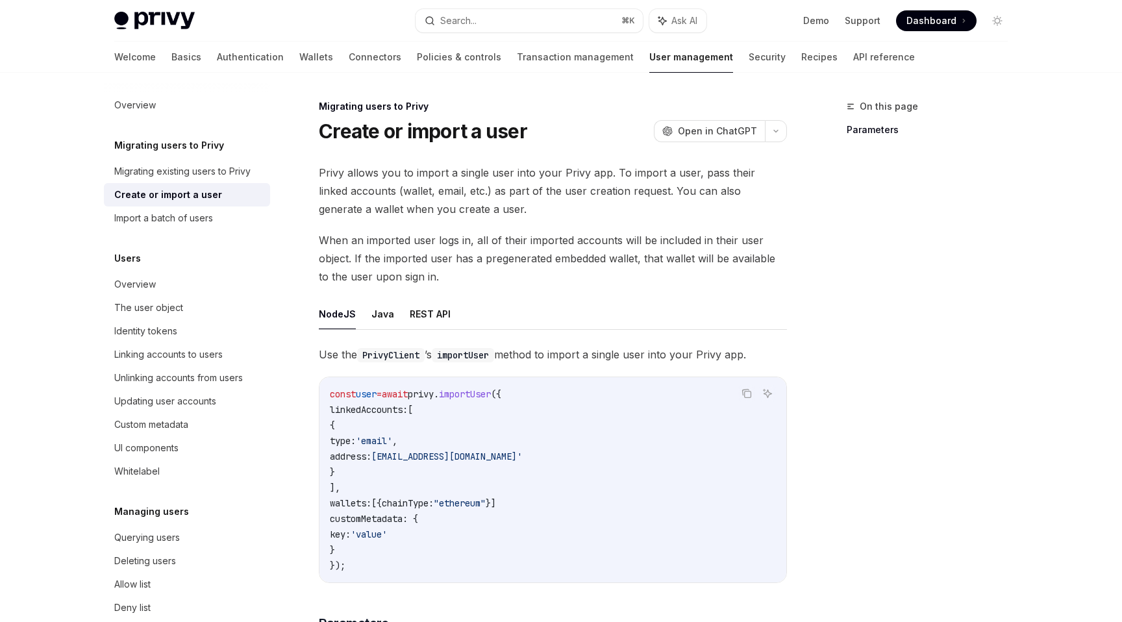
scroll to position [101, 0]
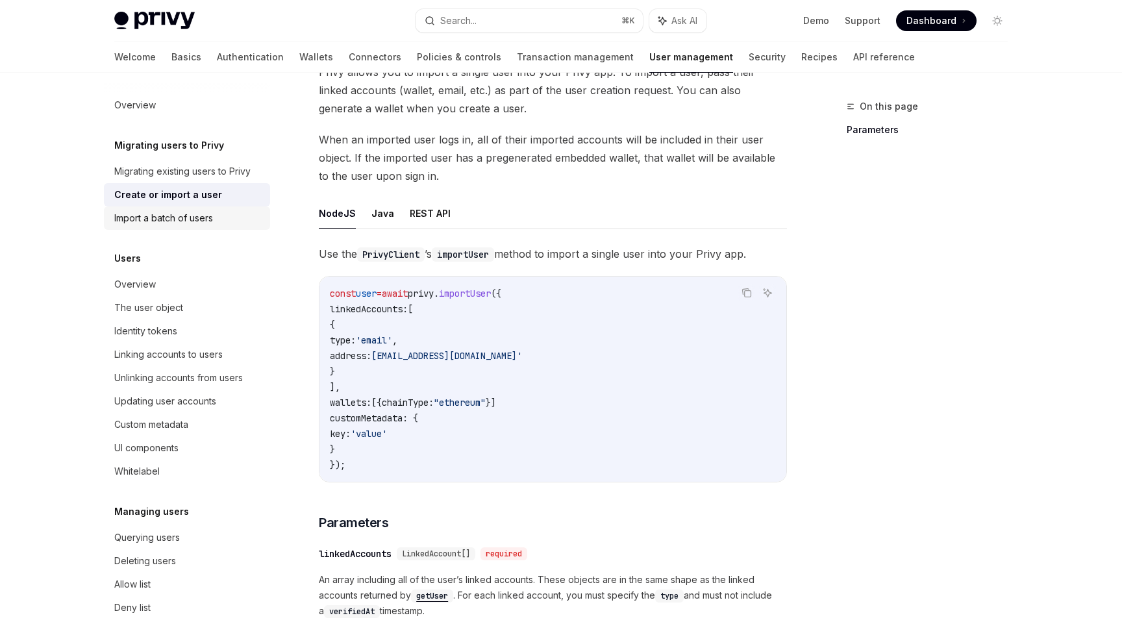
click at [159, 218] on div "Import a batch of users" at bounding box center [163, 218] width 99 height 16
type textarea "*"
